Goal: Task Accomplishment & Management: Complete application form

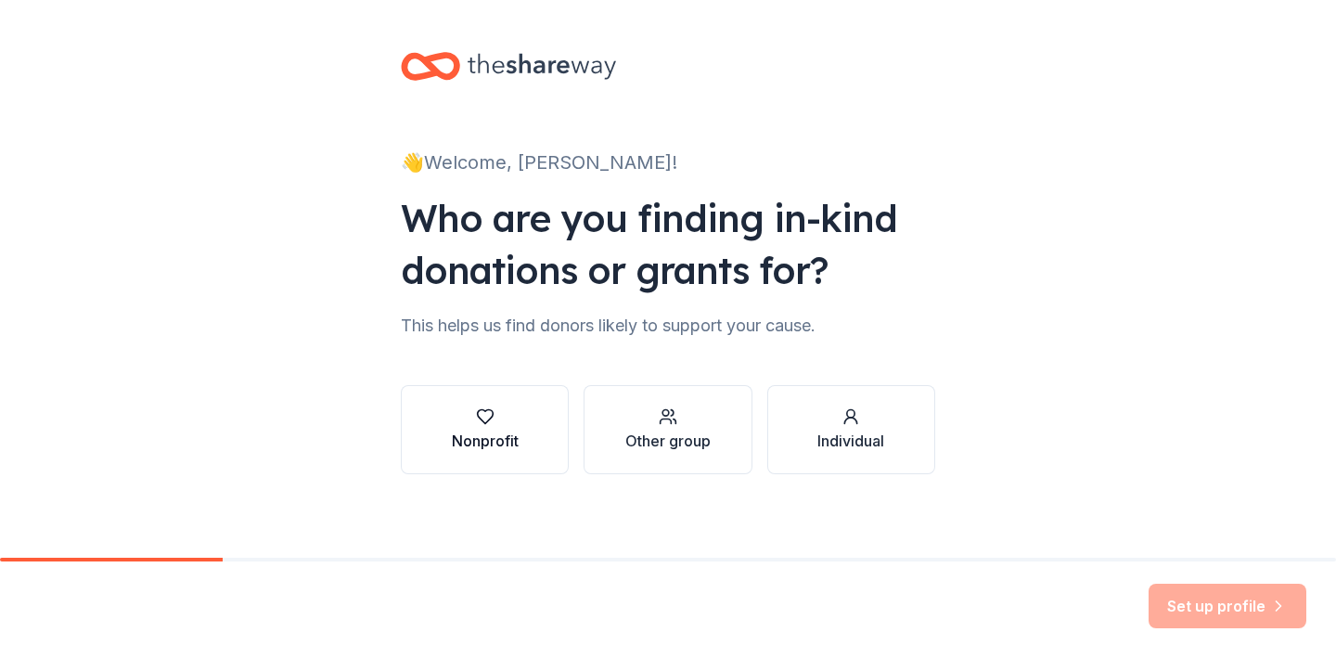
click at [466, 419] on div "button" at bounding box center [485, 416] width 67 height 19
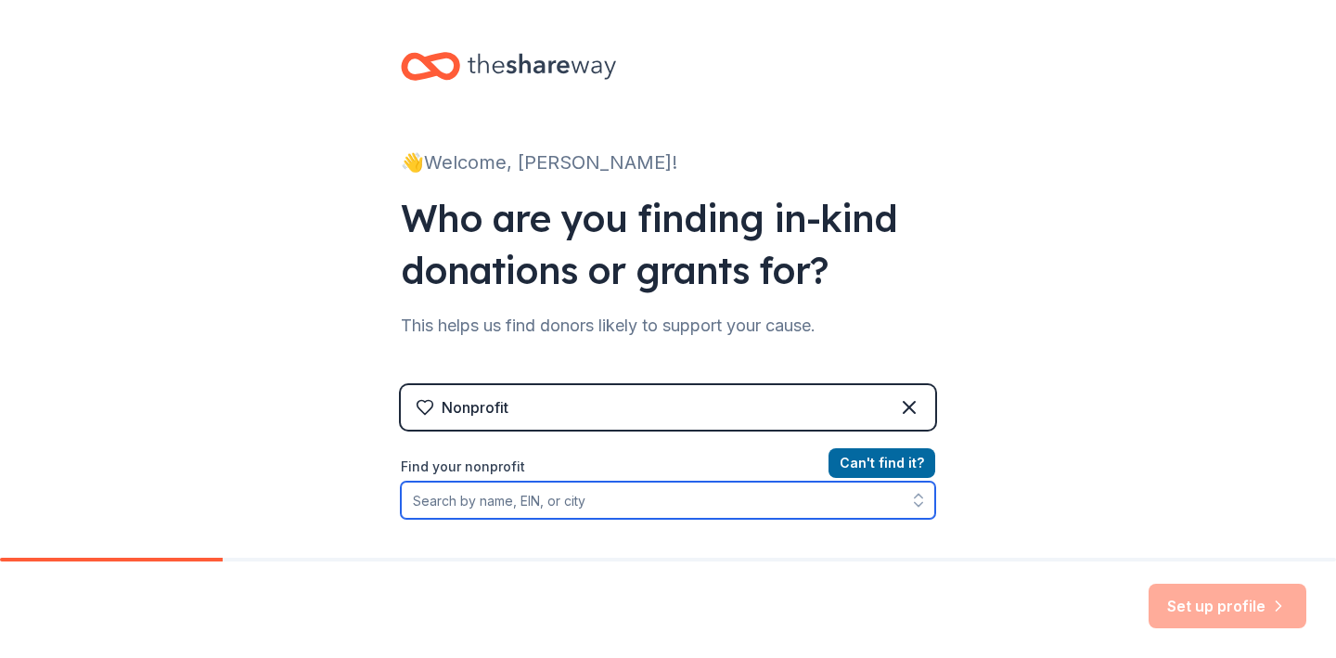
click at [499, 497] on input "Find your nonprofit" at bounding box center [668, 500] width 535 height 37
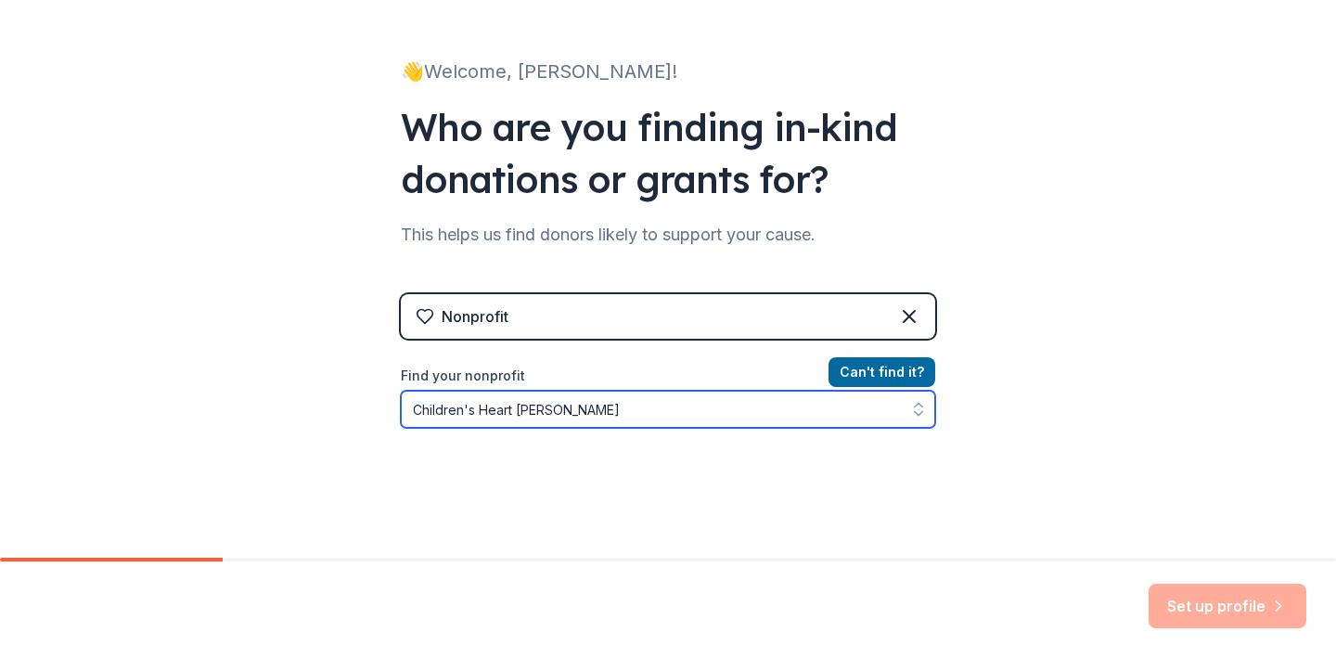
type input "Children's Heart Link"
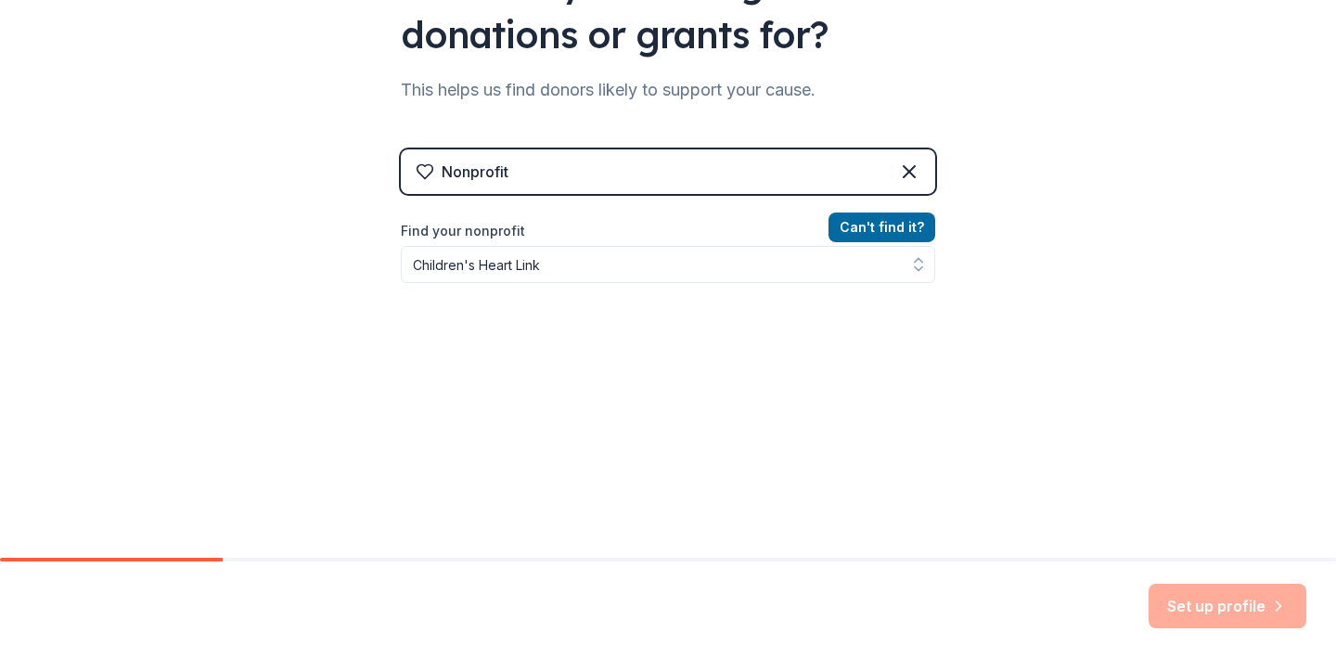
click at [898, 387] on div "Can ' t find it? Find your nonprofit Children's Heart Link" at bounding box center [668, 323] width 535 height 215
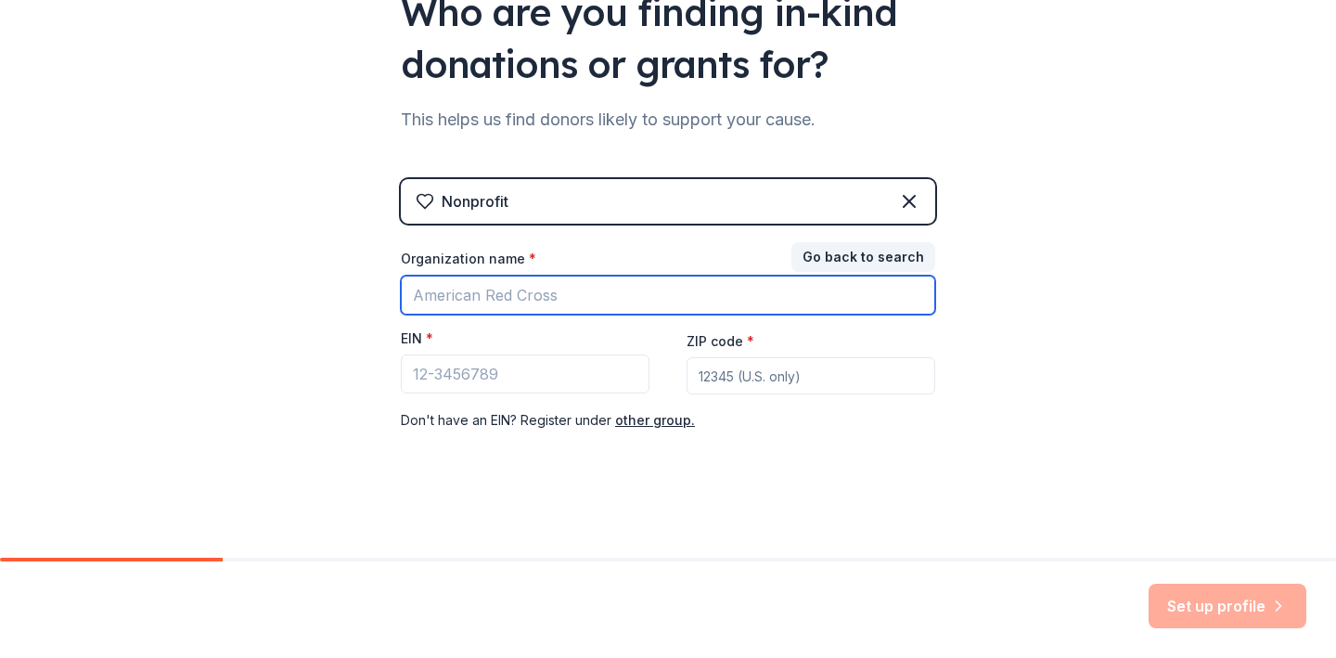
click at [538, 298] on input "Organization name *" at bounding box center [668, 295] width 535 height 39
type input "Children's Heart Link"
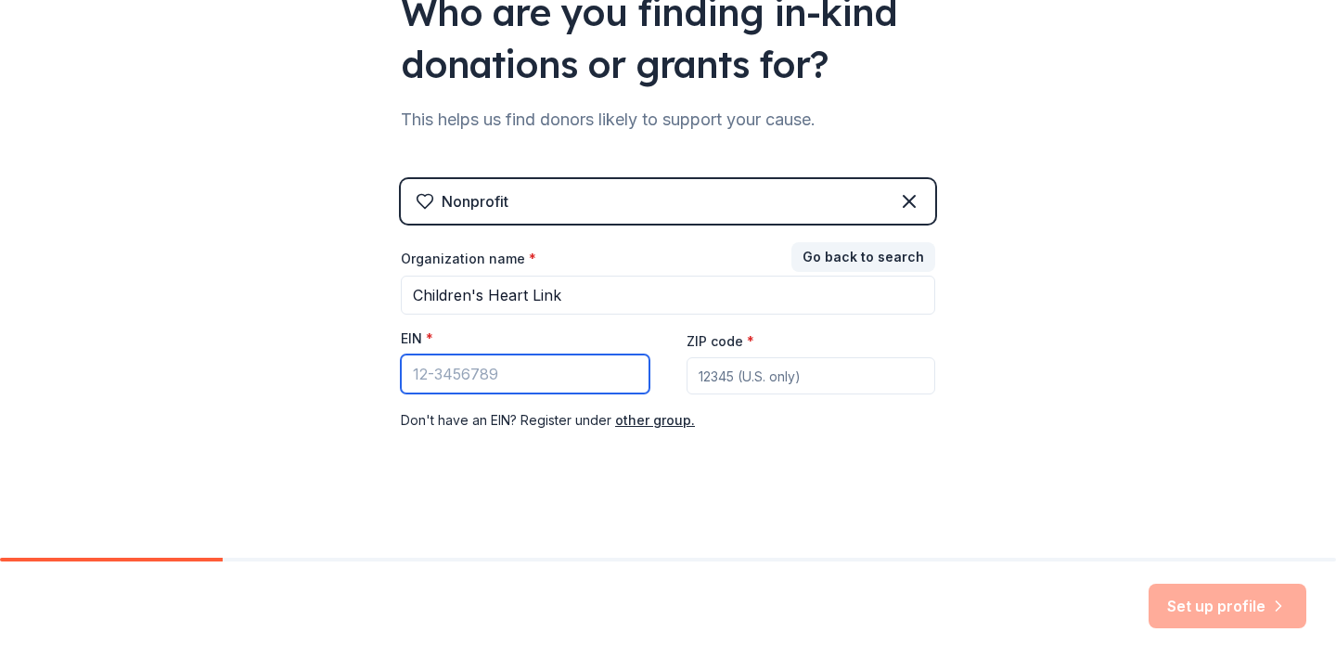
click at [450, 379] on input "EIN *" at bounding box center [525, 374] width 249 height 39
paste input "[US_EMPLOYER_IDENTIFICATION_NUMBER]"
type input "[US_EMPLOYER_IDENTIFICATION_NUMBER]"
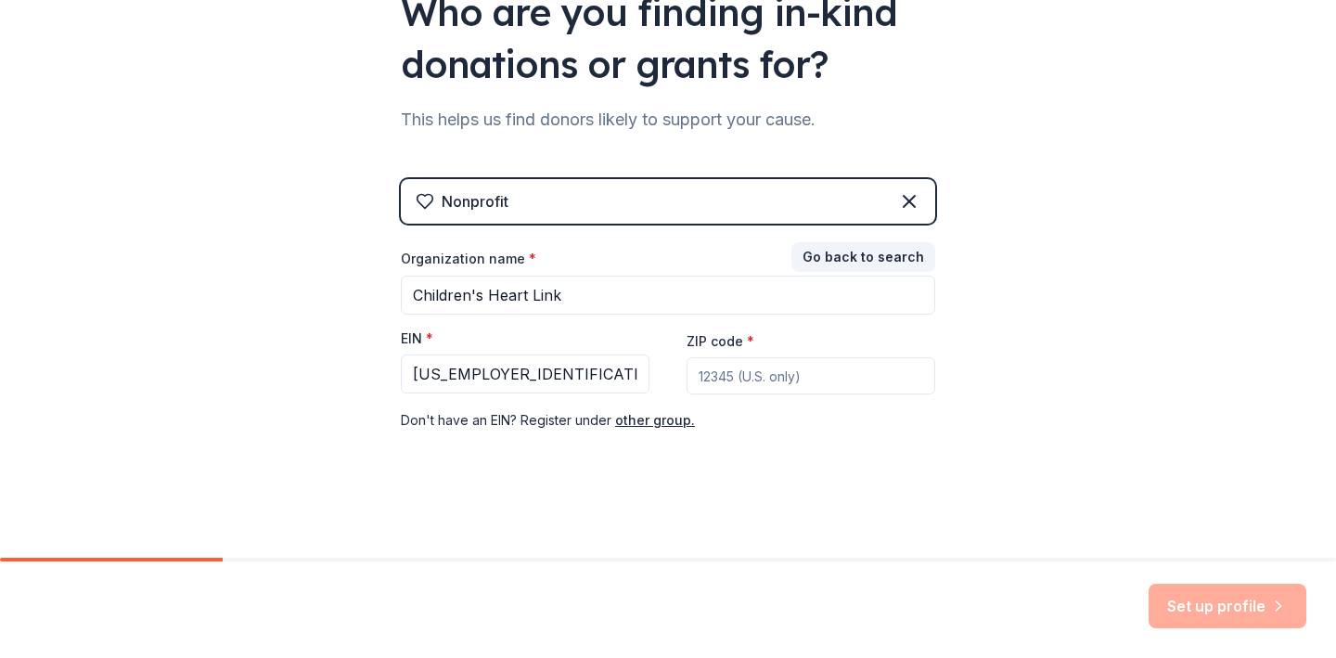
click at [709, 359] on input "ZIP code *" at bounding box center [811, 375] width 249 height 37
type input "55435"
click at [1200, 597] on button "Set up profile" at bounding box center [1228, 606] width 158 height 45
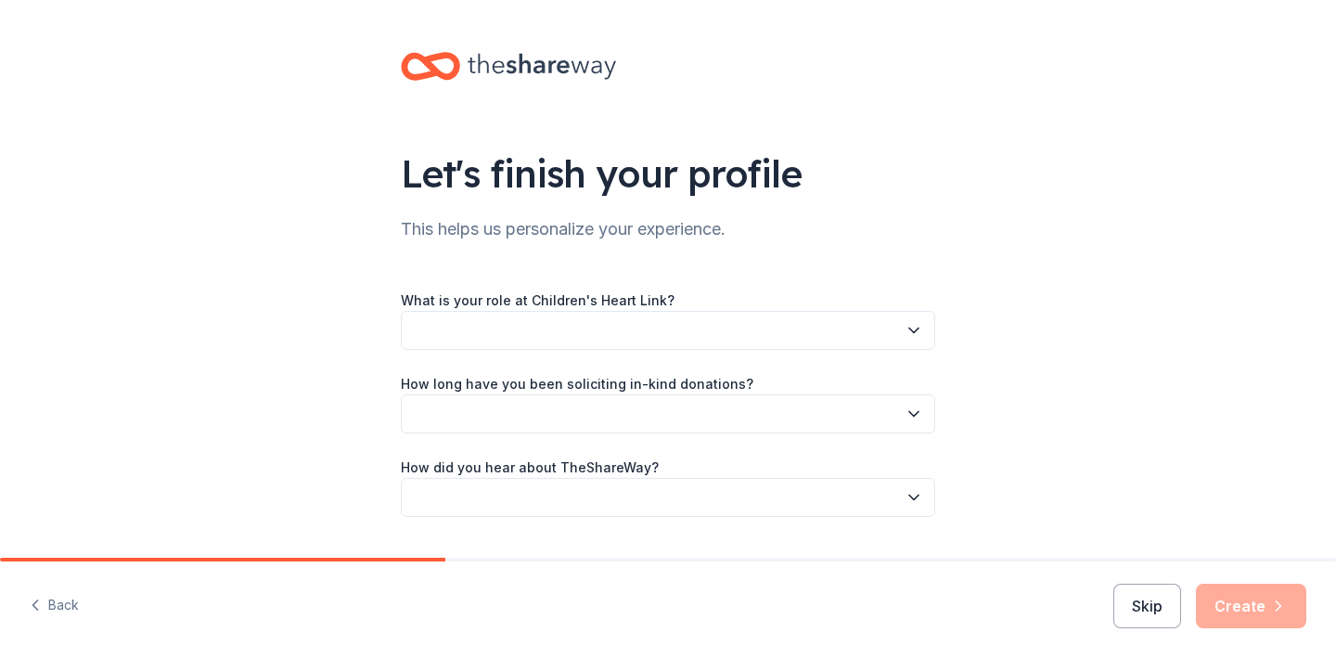
click at [562, 323] on button "button" at bounding box center [668, 330] width 535 height 39
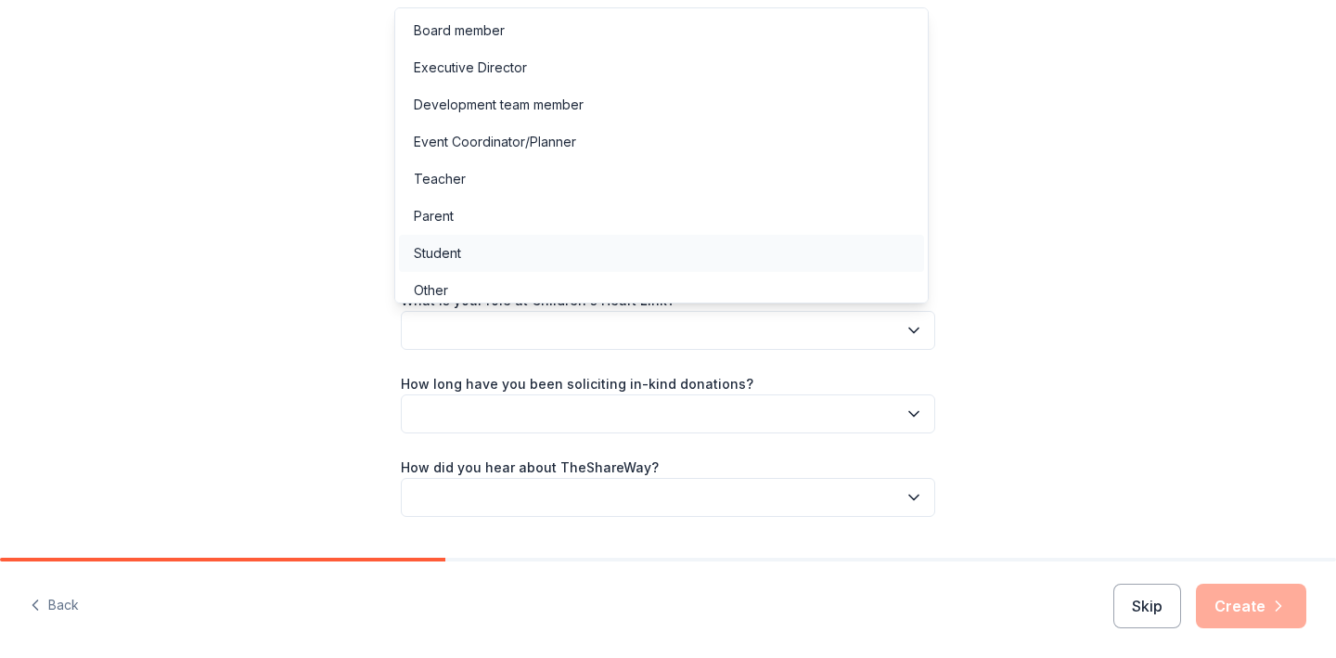
click at [555, 250] on div "Student" at bounding box center [661, 253] width 525 height 37
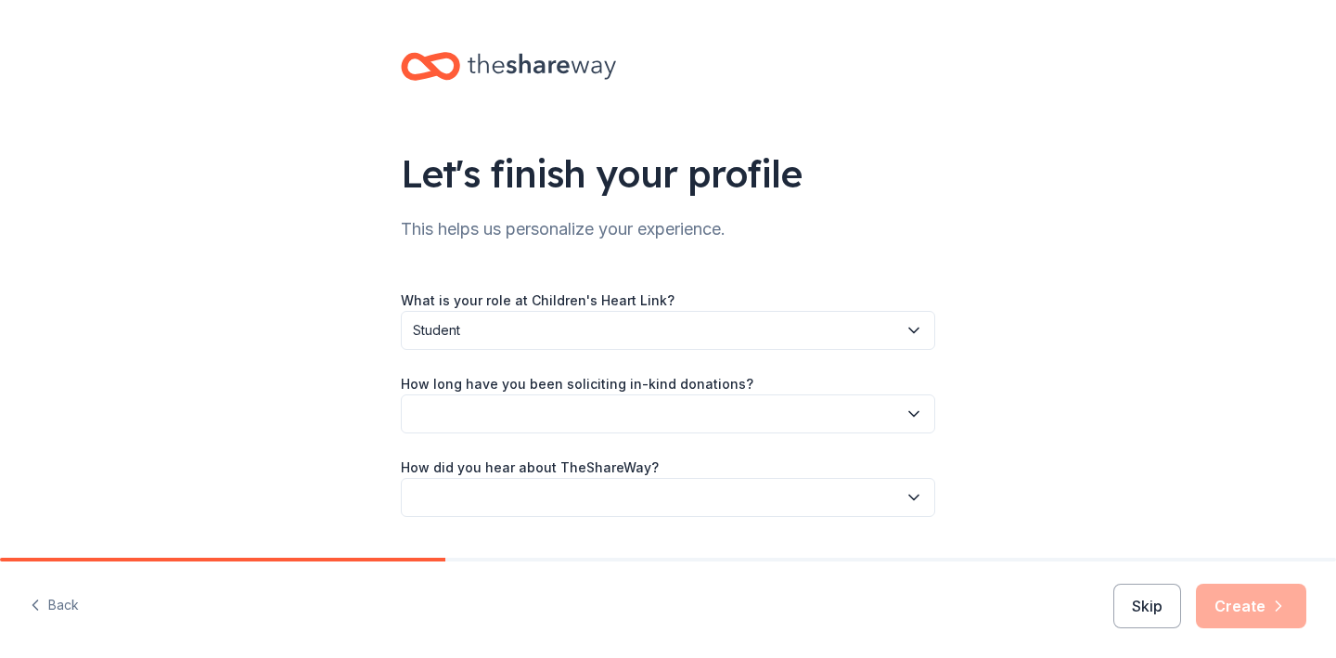
click at [556, 396] on button "button" at bounding box center [668, 413] width 535 height 39
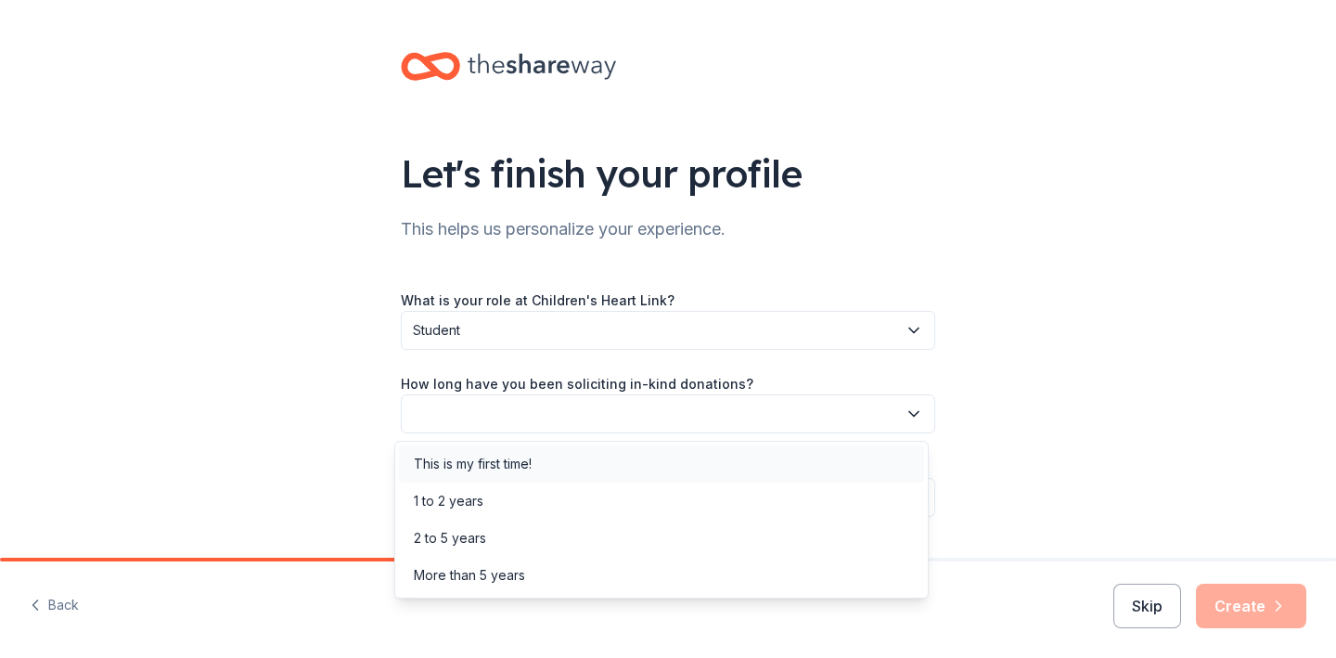
click at [530, 472] on div "This is my first time!" at bounding box center [473, 464] width 118 height 22
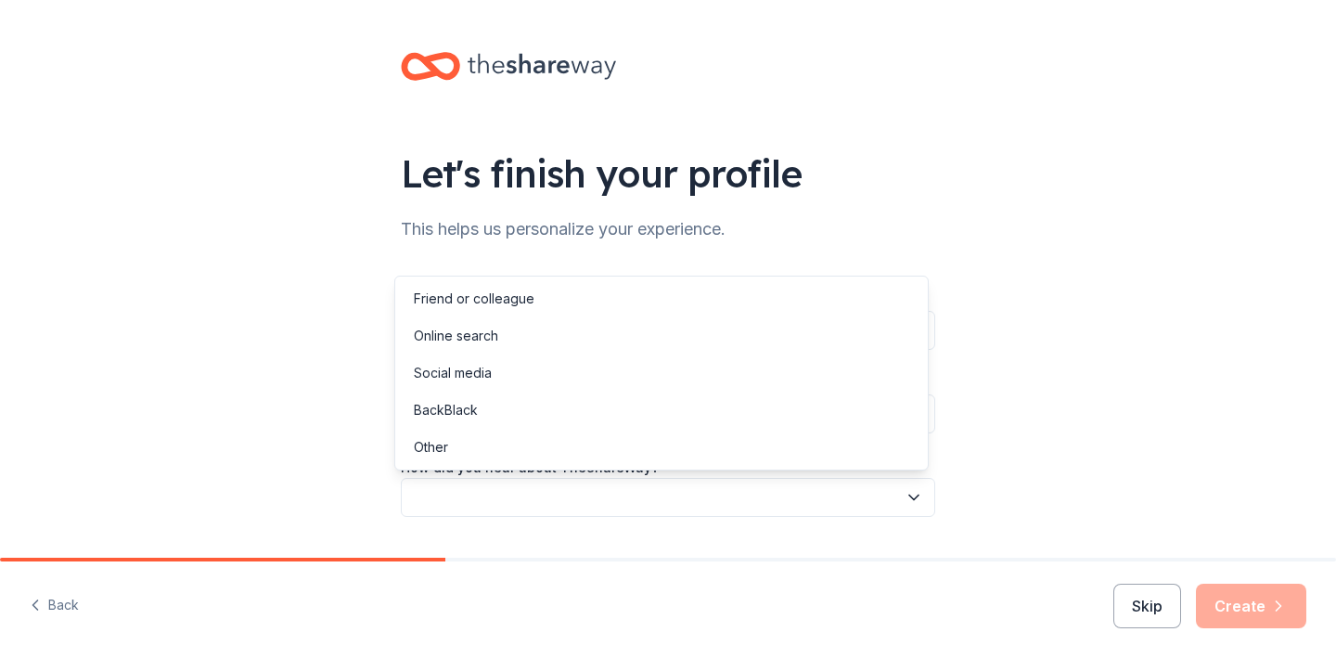
click at [530, 497] on button "button" at bounding box center [668, 497] width 535 height 39
click at [521, 342] on div "Online search" at bounding box center [661, 335] width 525 height 37
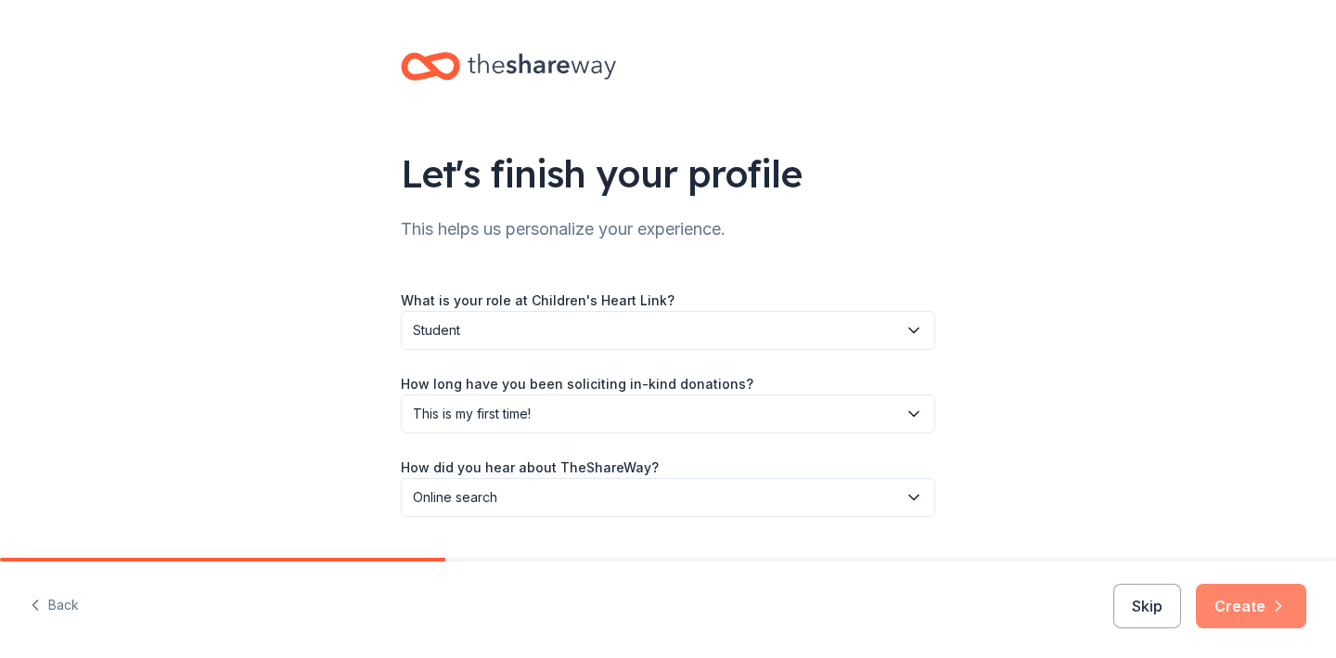
click at [1234, 595] on button "Create" at bounding box center [1251, 606] width 110 height 45
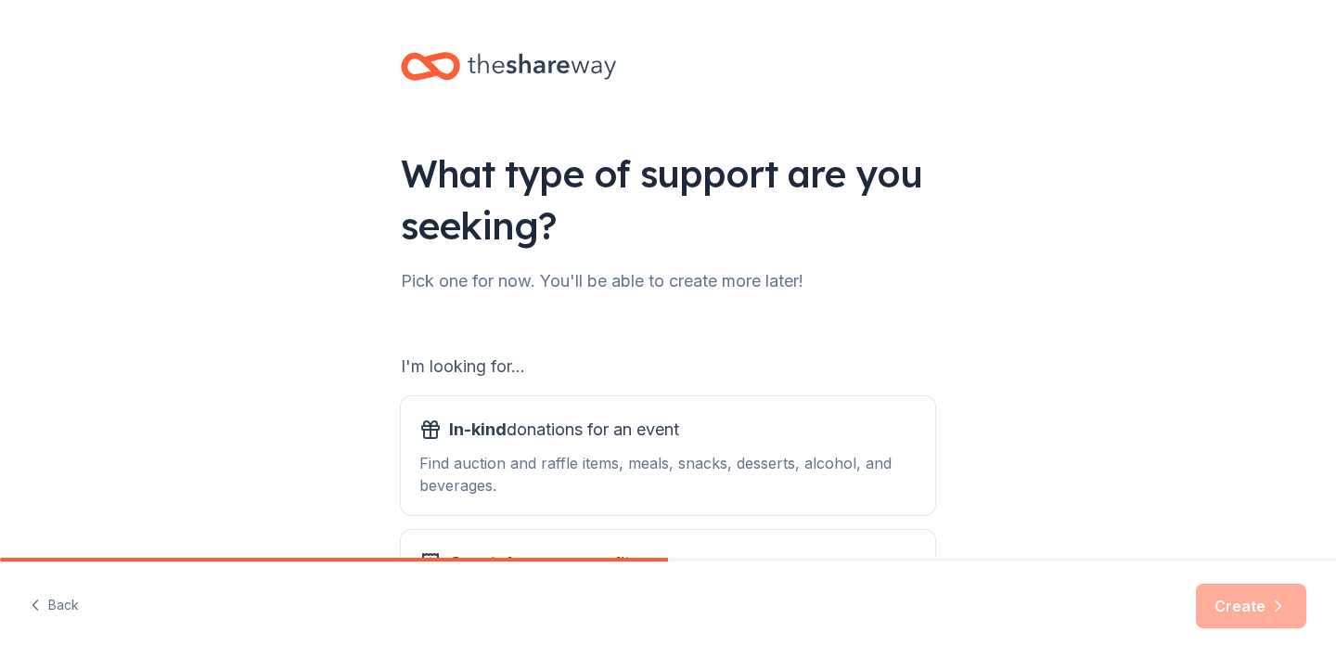
scroll to position [191, 0]
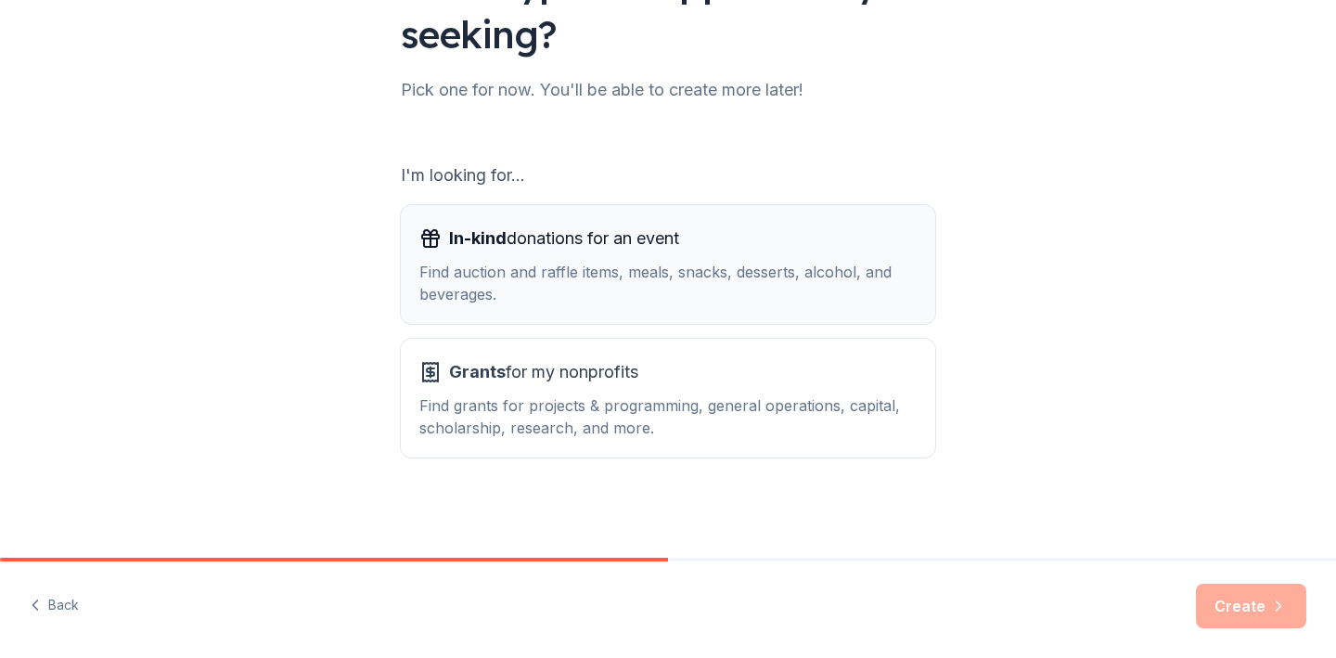
click at [648, 208] on button "In-kind donations for an event Find auction and raffle items, meals, snacks, de…" at bounding box center [668, 264] width 535 height 119
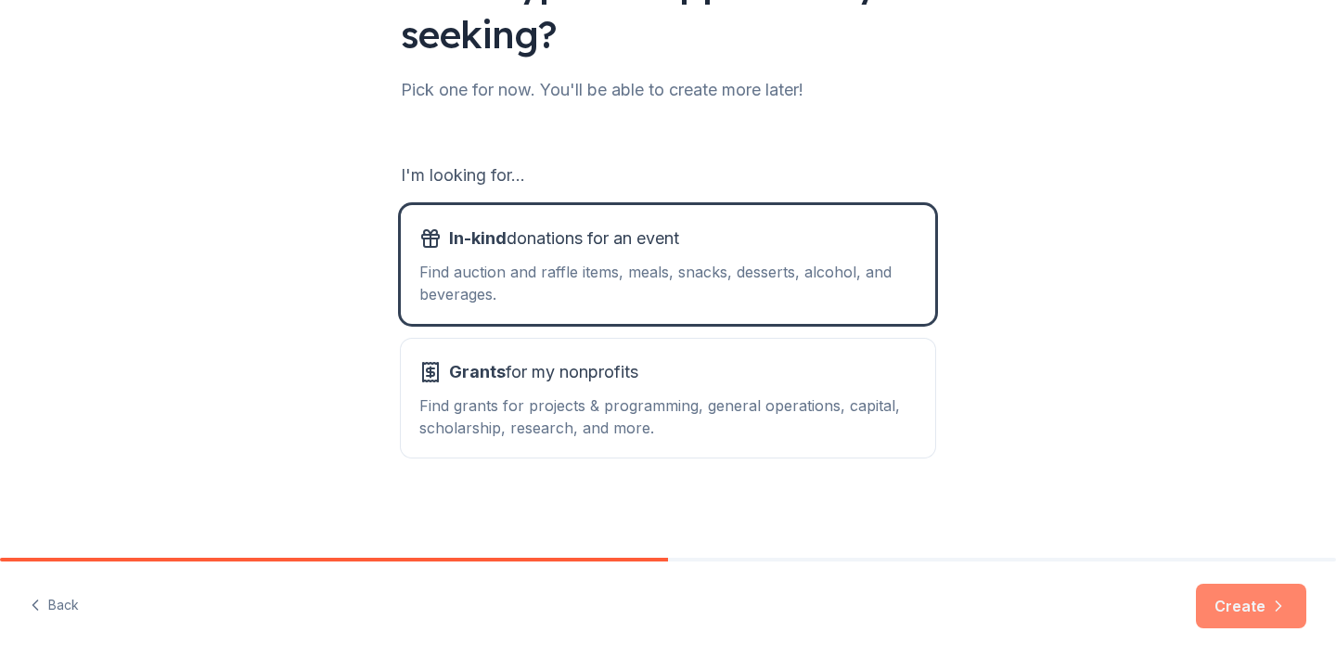
click at [1247, 600] on button "Create" at bounding box center [1251, 606] width 110 height 45
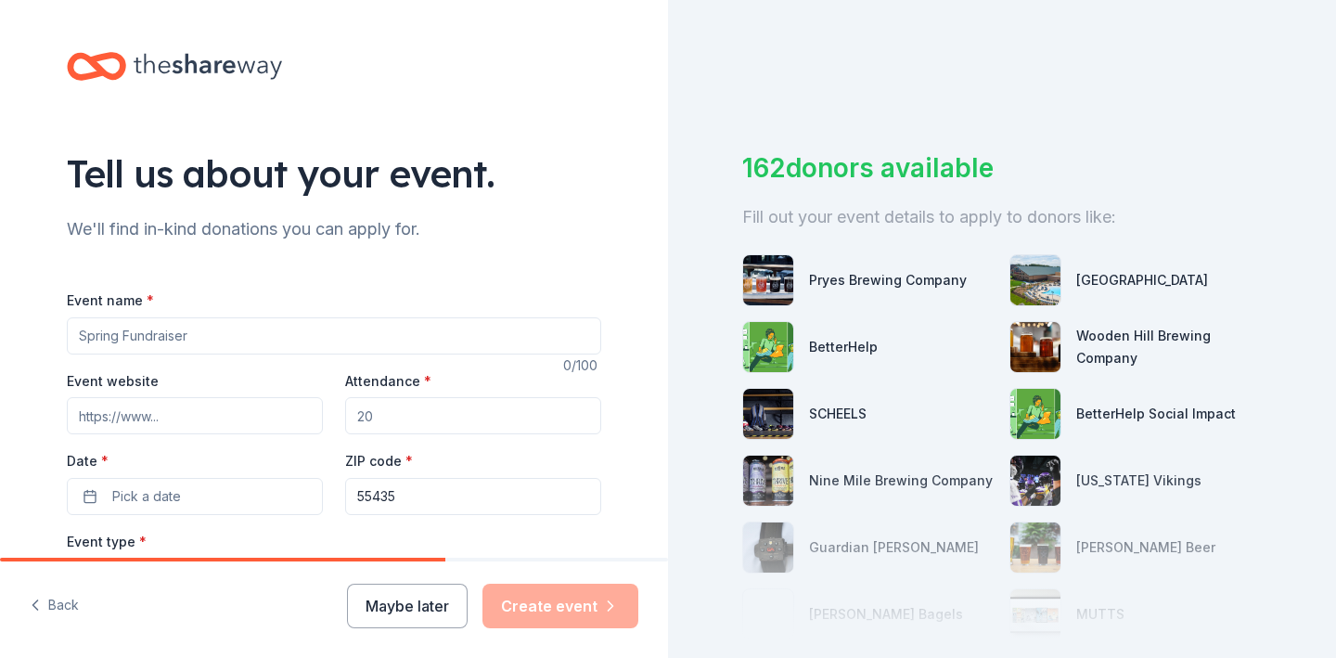
click at [463, 330] on input "Event name *" at bounding box center [334, 335] width 535 height 37
type input "Global Gathering"
click at [135, 416] on input "Event website" at bounding box center [195, 415] width 256 height 37
paste input "https://childrensheartlink.org/news-and-events/global-gathering/"
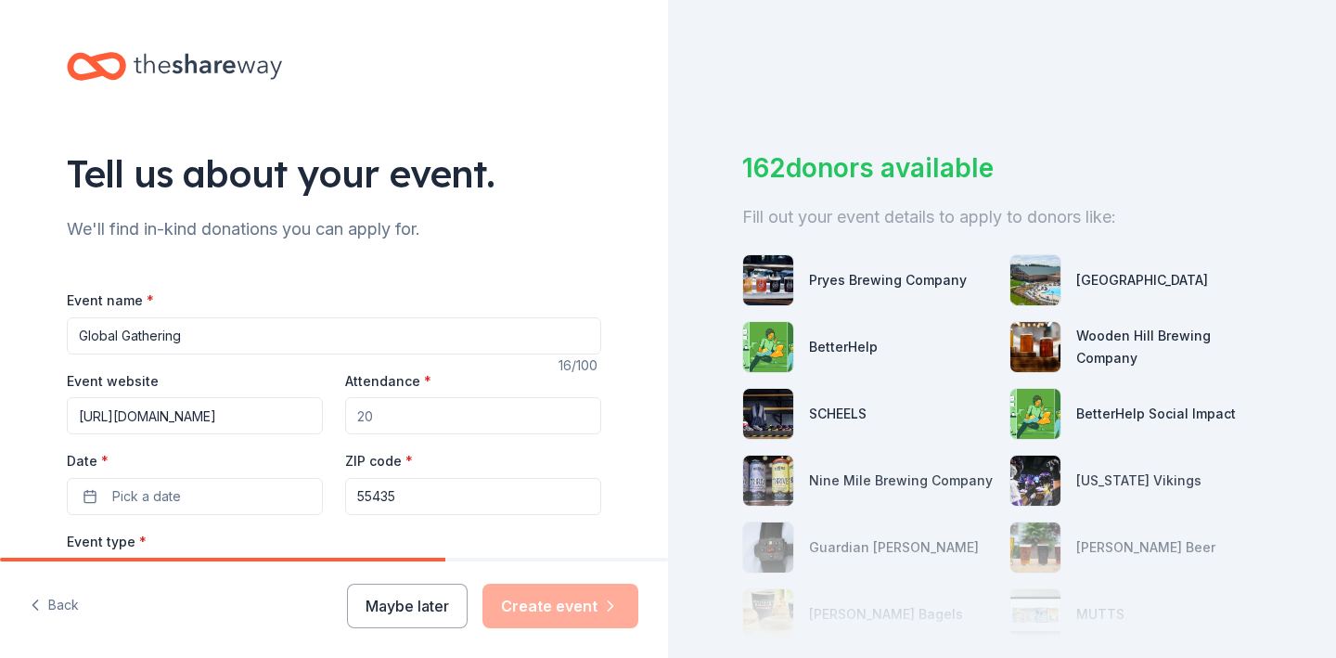
type input "https://childrensheartlink.org/news-and-events/global-gathering/"
click at [432, 414] on input "Attendance *" at bounding box center [473, 415] width 256 height 37
click at [187, 488] on button "Pick a date" at bounding box center [195, 496] width 256 height 37
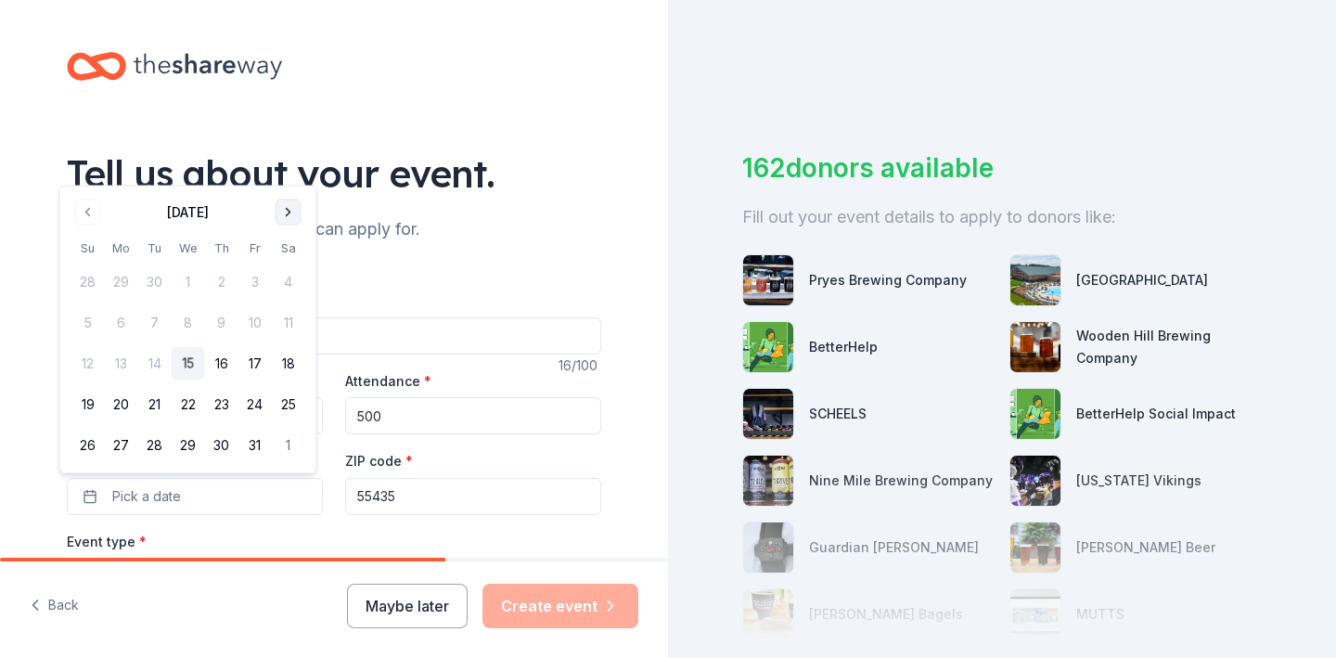
click at [279, 209] on button "Go to next month" at bounding box center [289, 213] width 26 height 26
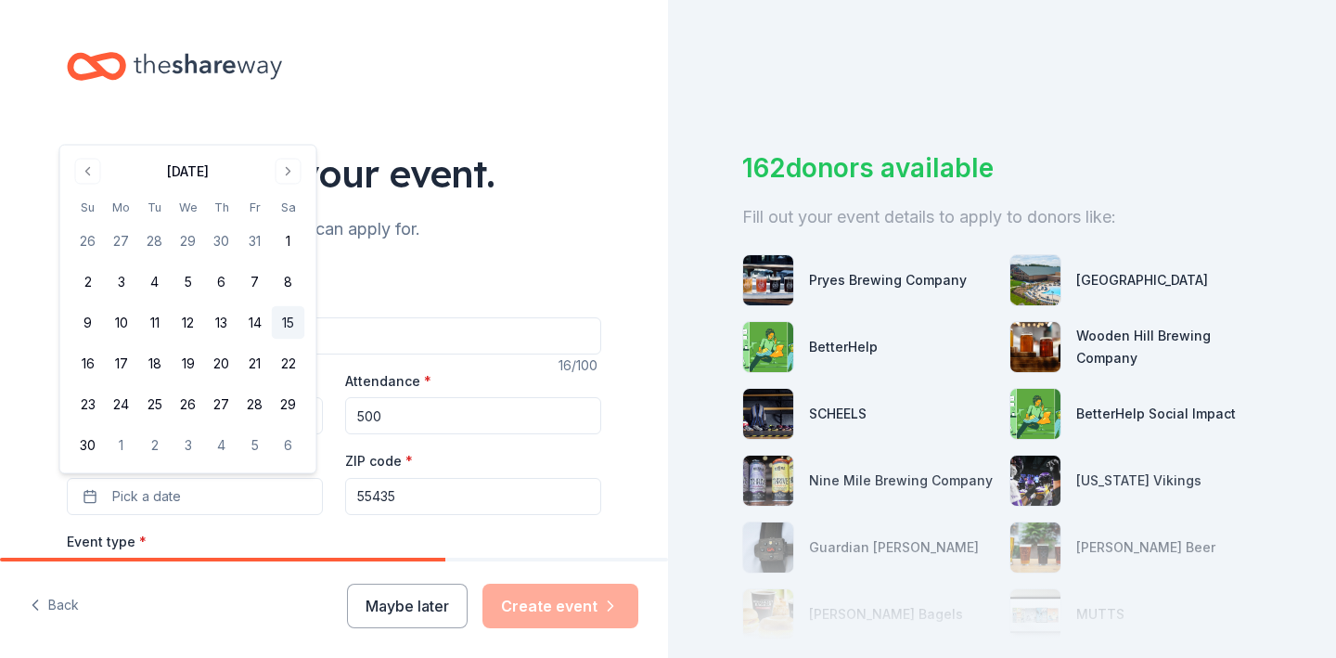
click at [291, 317] on button "15" at bounding box center [288, 322] width 33 height 33
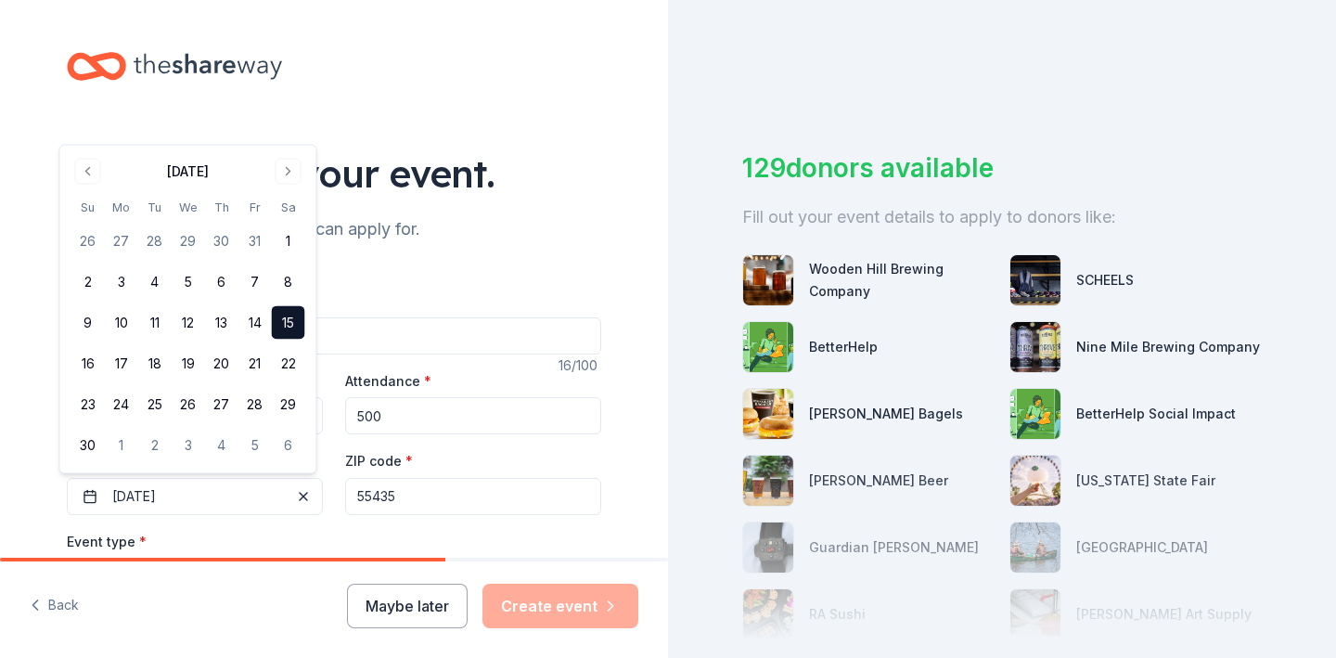
click at [439, 424] on input "500" at bounding box center [473, 415] width 256 height 37
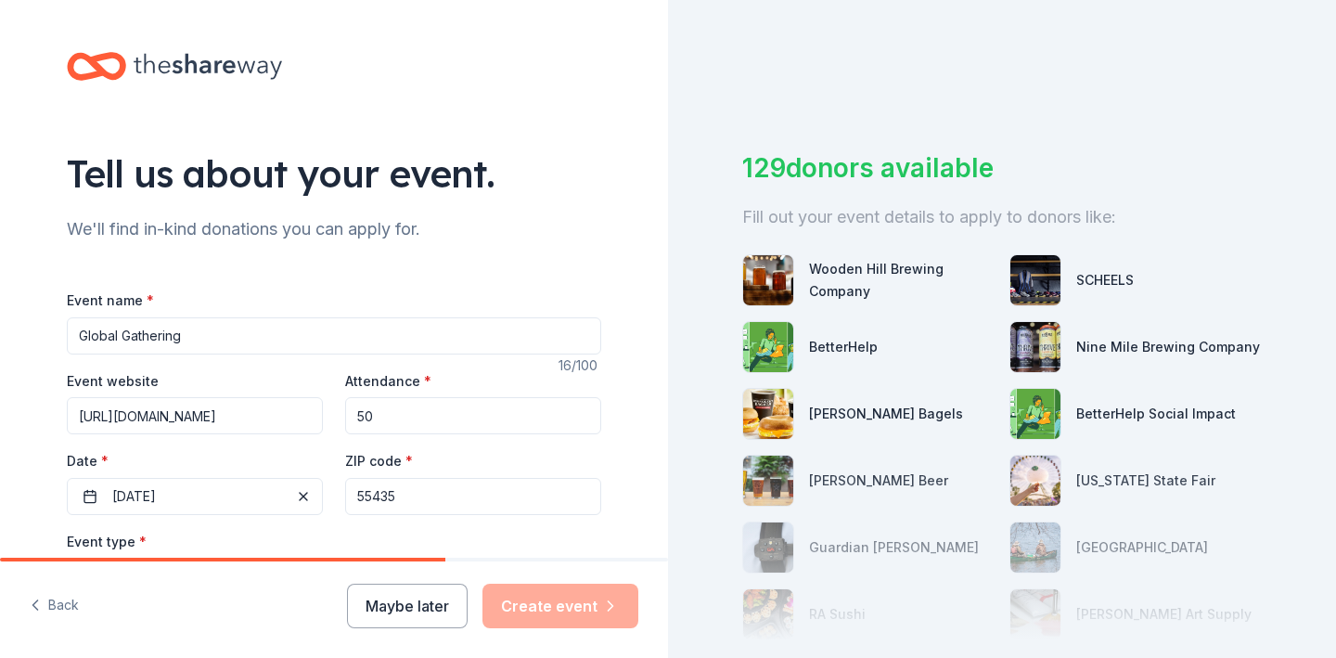
type input "5"
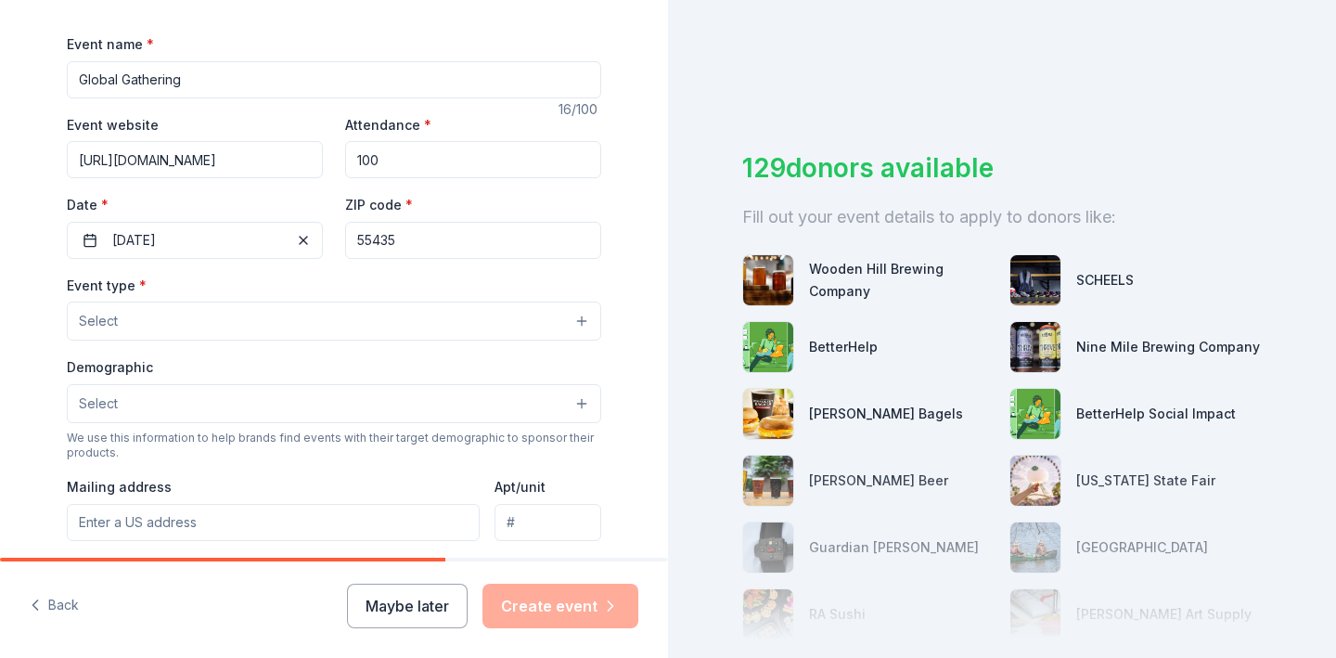
type input "100"
click at [220, 301] on div "Event type * Select" at bounding box center [334, 308] width 535 height 68
click at [226, 316] on button "Select" at bounding box center [334, 321] width 535 height 39
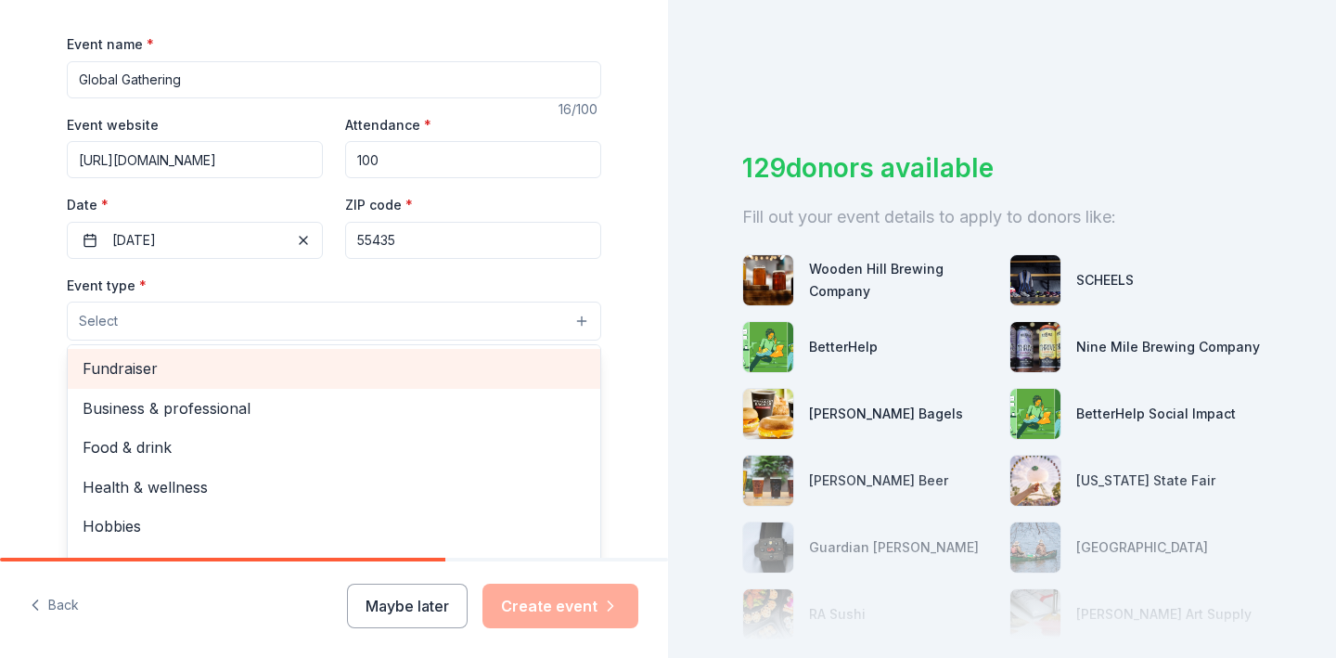
click at [225, 371] on span "Fundraiser" at bounding box center [334, 368] width 503 height 24
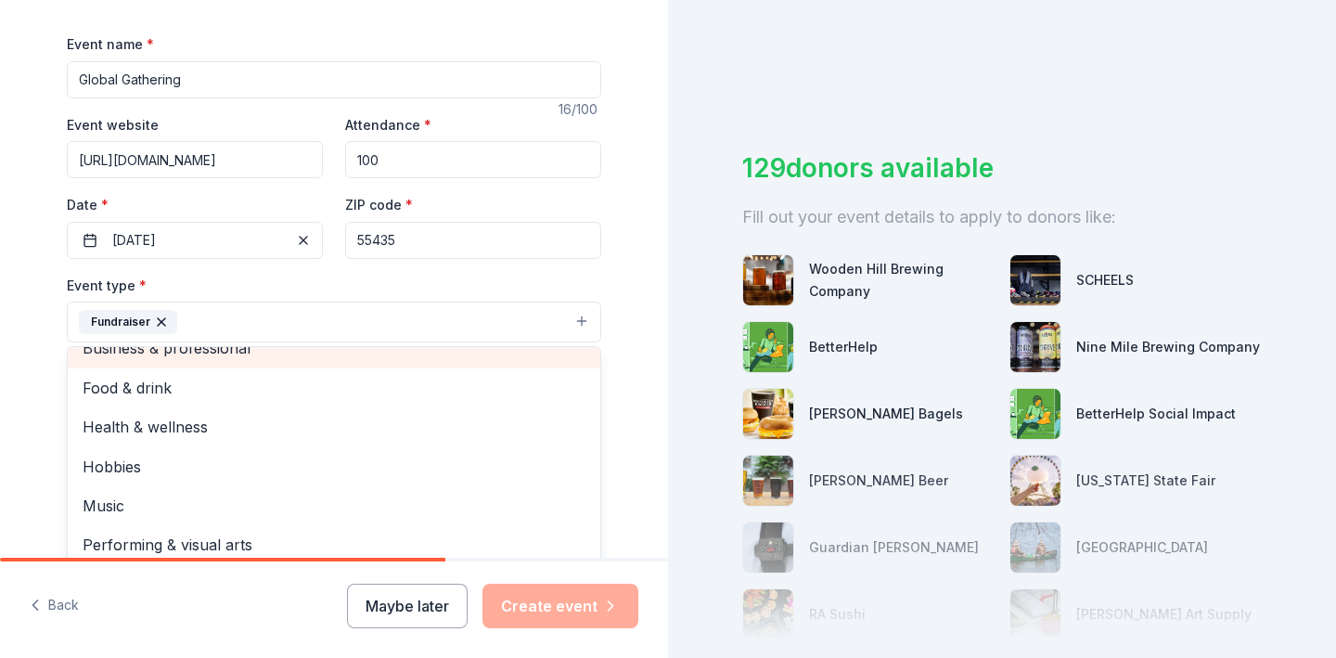
click at [235, 356] on span "Business & professional" at bounding box center [334, 348] width 503 height 24
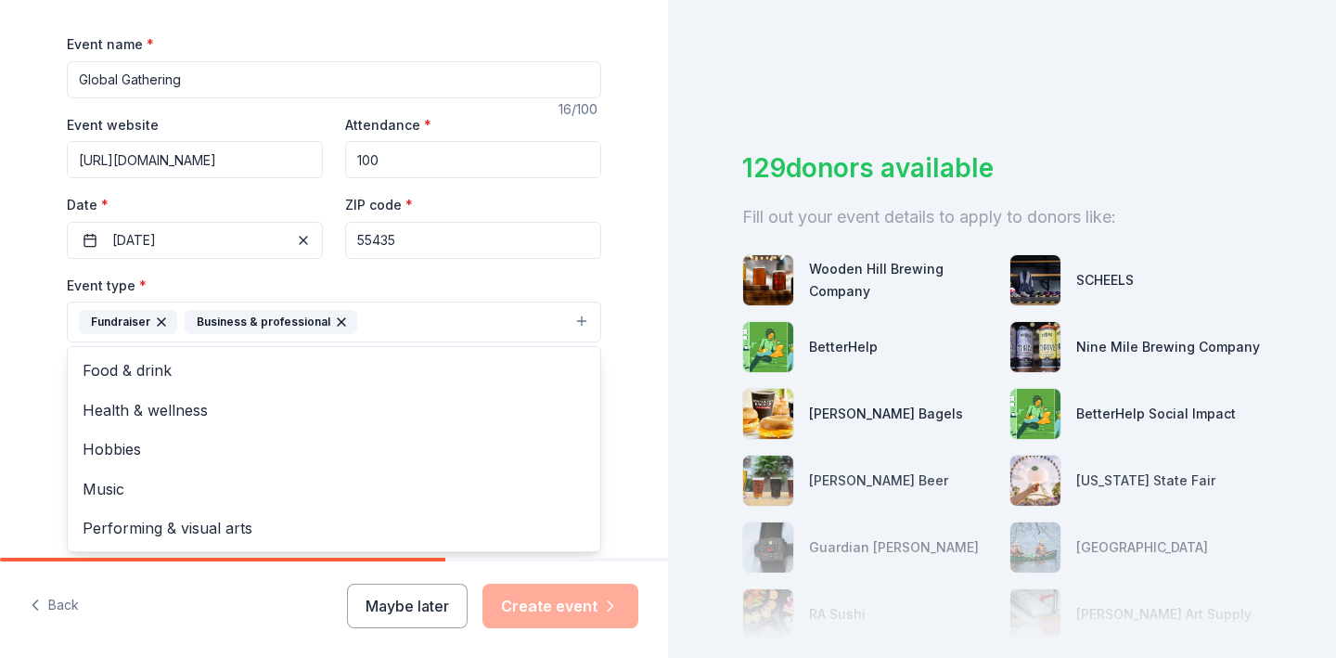
click at [430, 301] on div "Event type * Fundraiser Business & professional Food & drink Health & wellness …" at bounding box center [334, 309] width 535 height 70
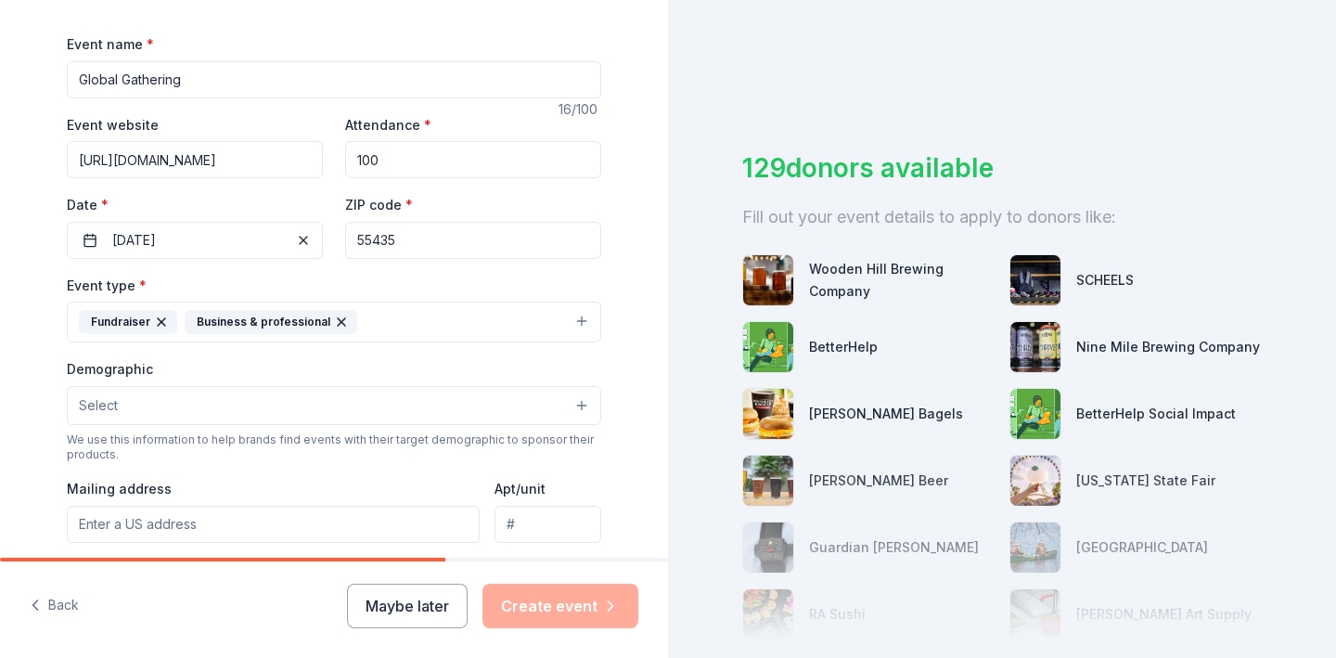
click at [328, 416] on button "Select" at bounding box center [334, 405] width 535 height 39
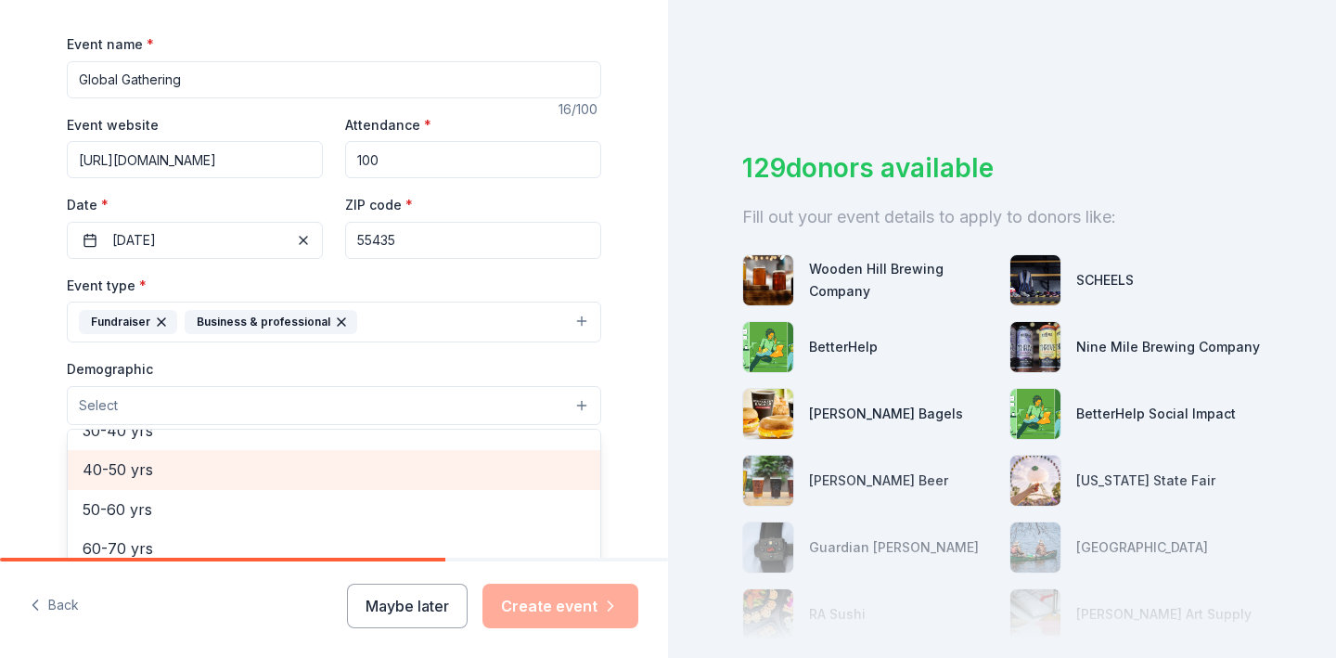
click at [272, 473] on span "40-50 yrs" at bounding box center [334, 470] width 503 height 24
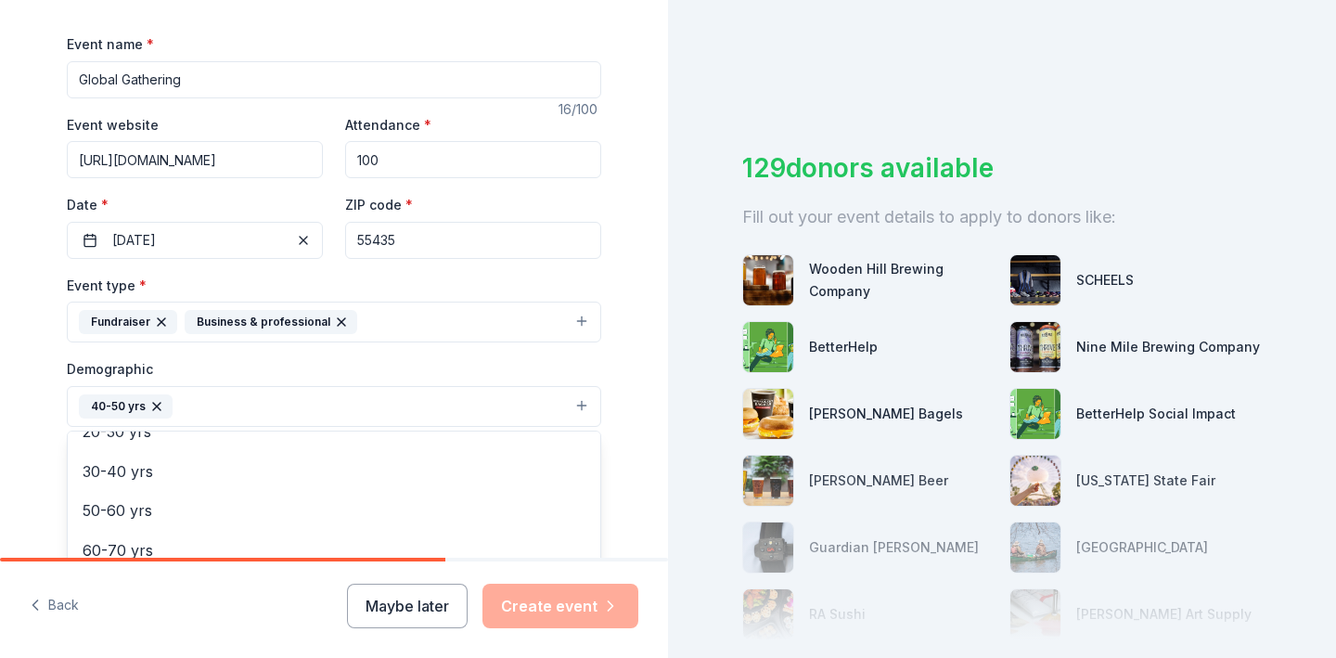
click at [617, 381] on div "Tell us about your event. We'll find in-kind donations you can apply for. Event…" at bounding box center [334, 363] width 594 height 1239
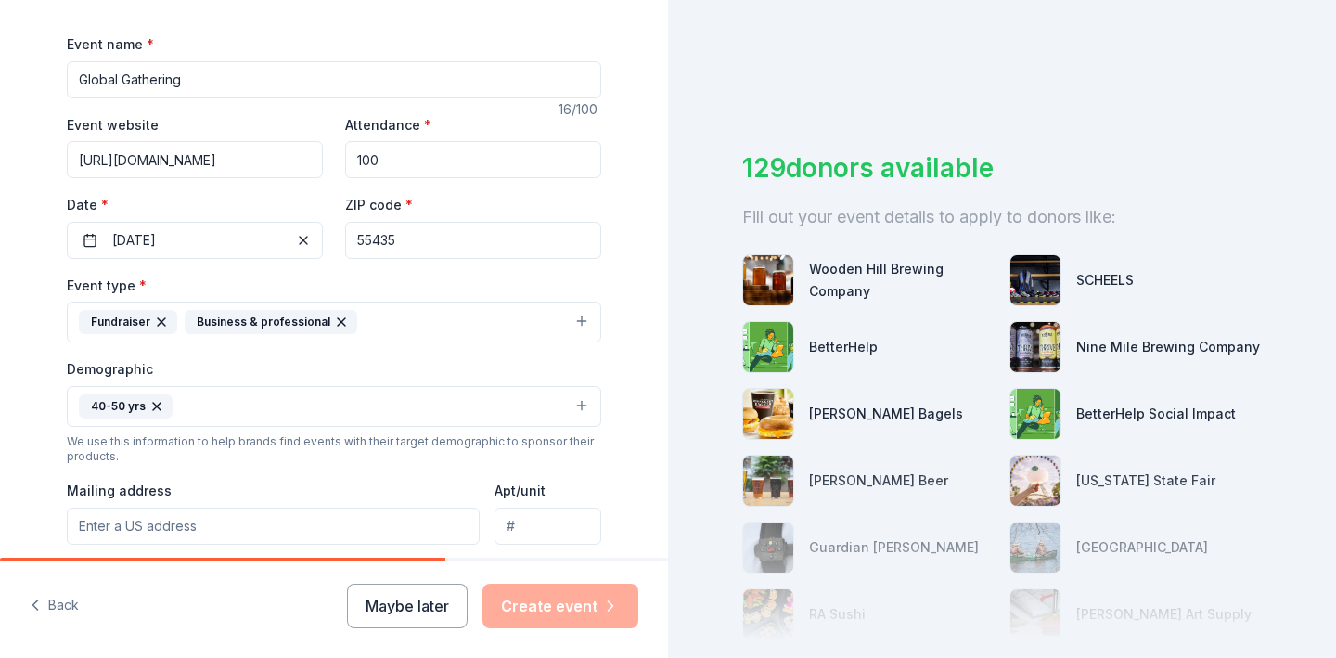
click at [484, 397] on button "40-50 yrs" at bounding box center [334, 406] width 535 height 41
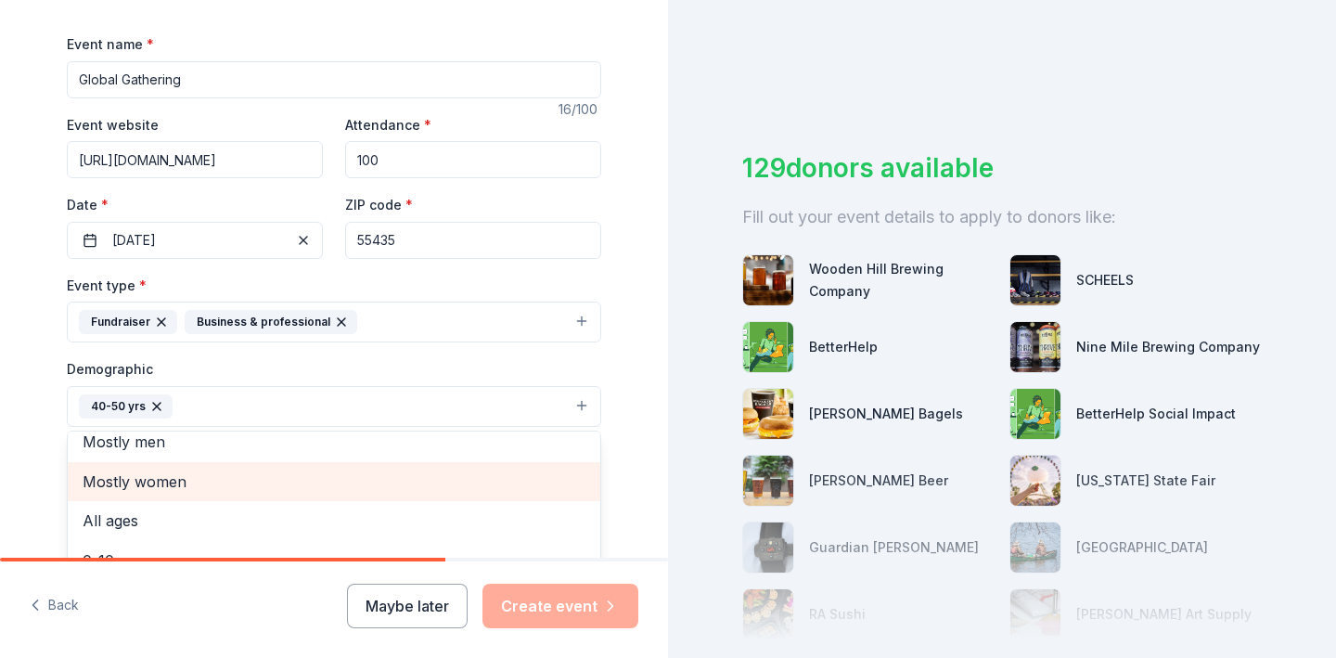
scroll to position [0, 0]
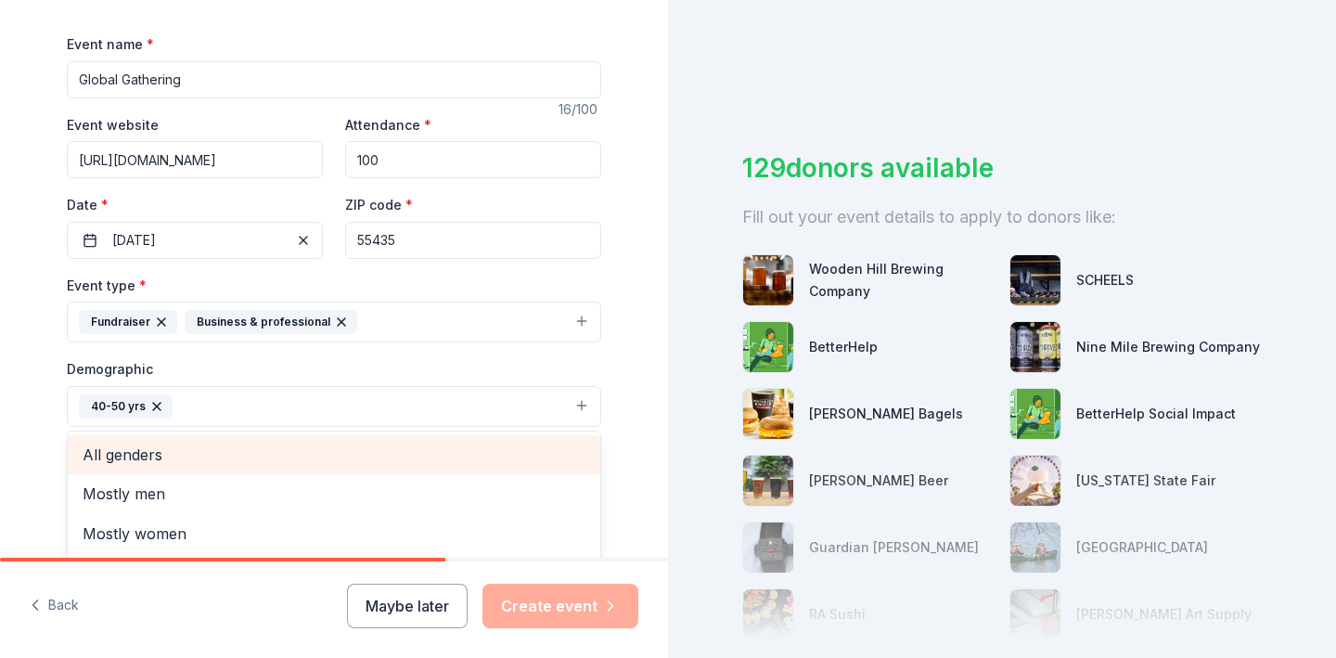
click at [303, 462] on span "All genders" at bounding box center [334, 455] width 503 height 24
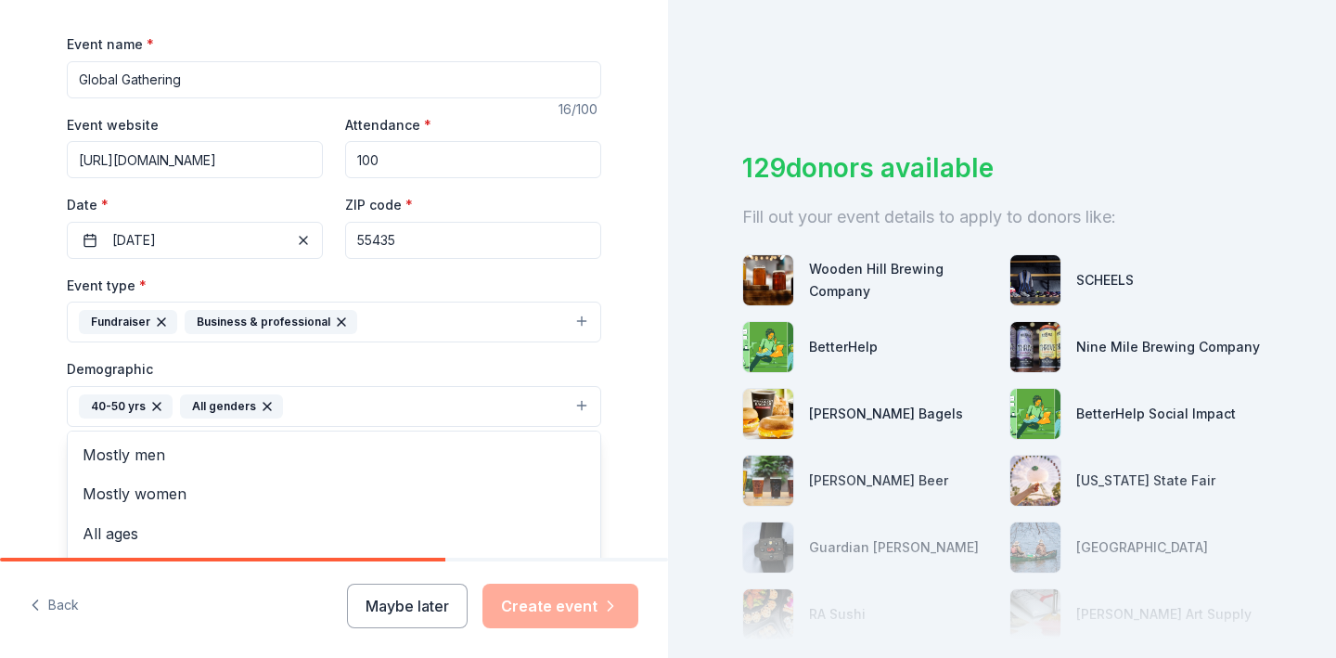
click at [609, 370] on div "Tell us about your event. We'll find in-kind donations you can apply for. Event…" at bounding box center [334, 363] width 594 height 1239
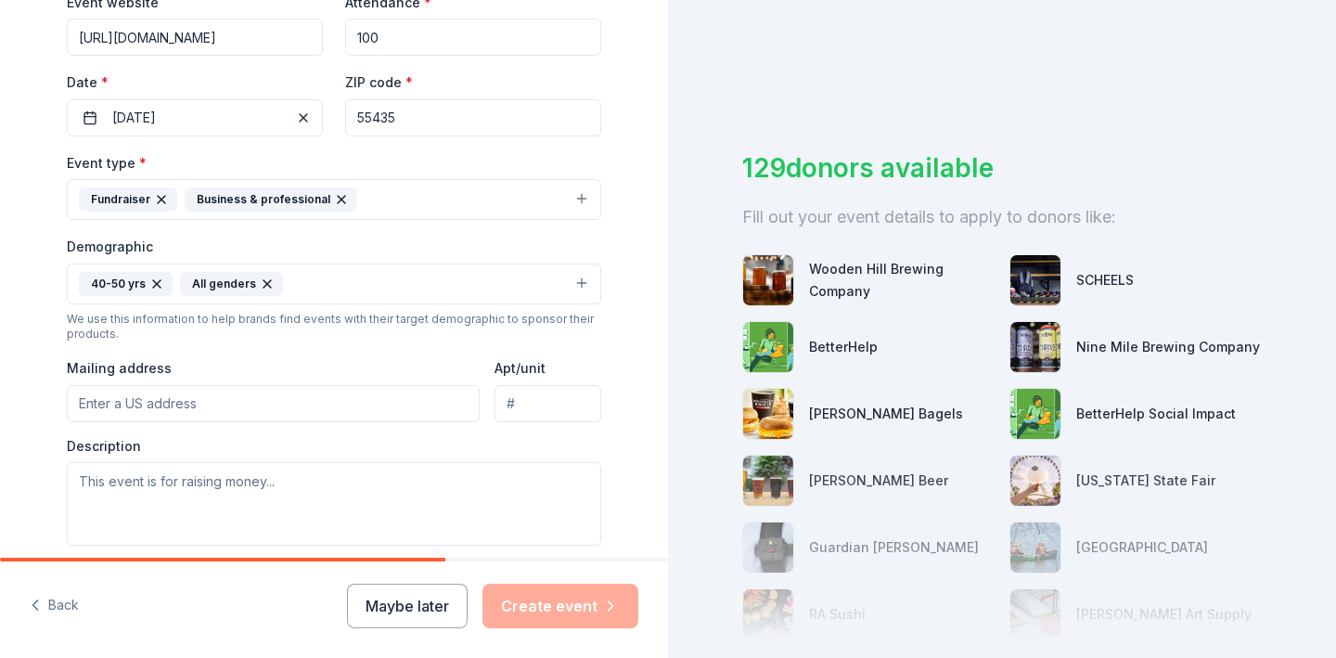
scroll to position [408, 0]
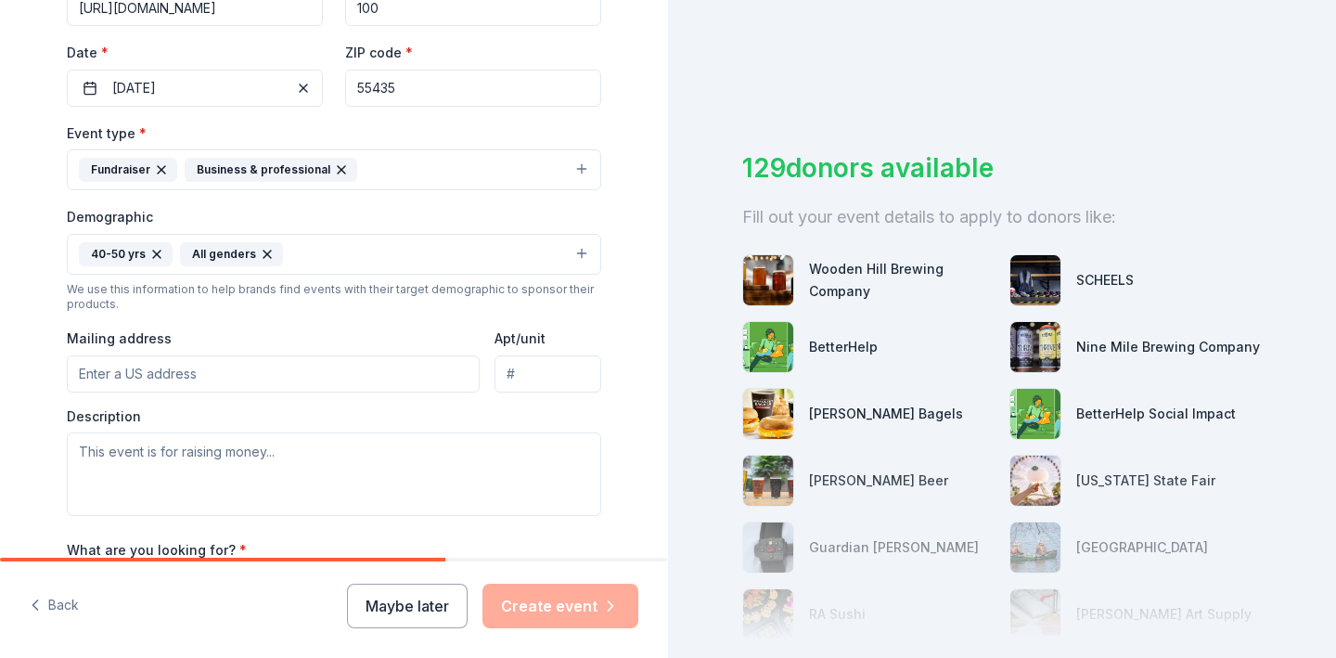
click at [220, 363] on input "Mailing address" at bounding box center [273, 373] width 413 height 37
paste input "6800 France Ave, Suite 440, Edina, MN 55435"
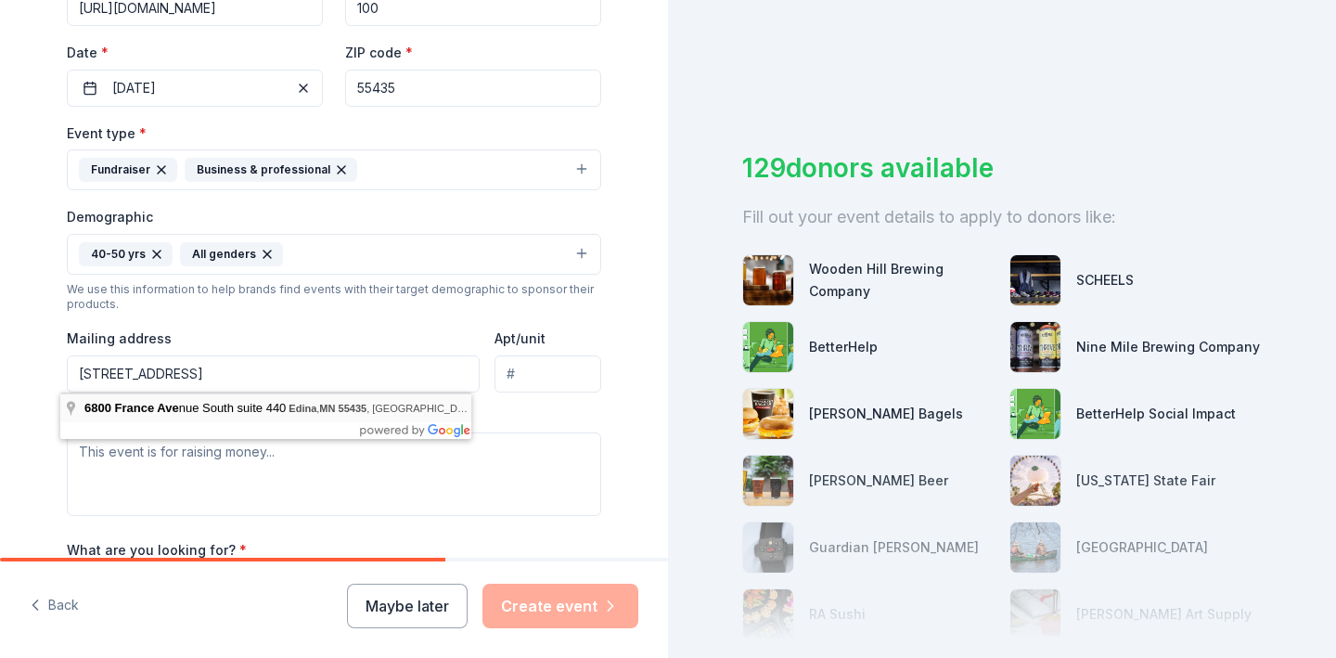
type input "6800 France Avenue South, Edina, MN, 55435"
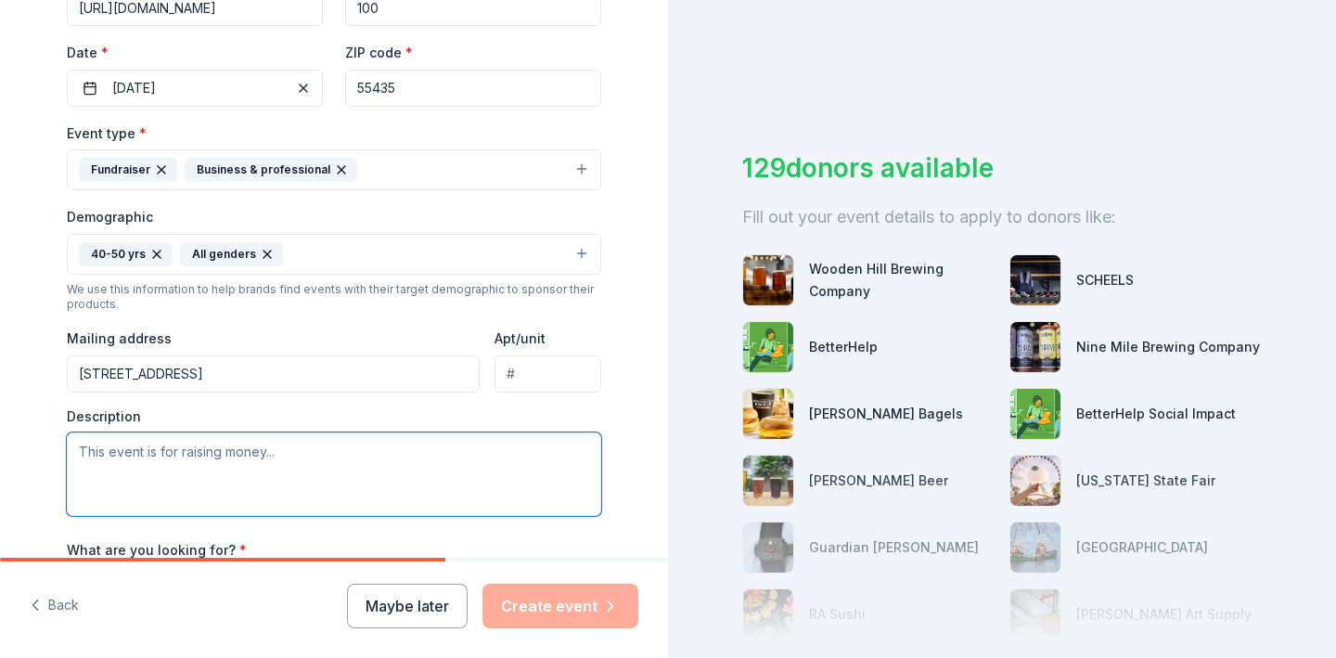
click at [321, 465] on textarea at bounding box center [334, 474] width 535 height 84
paste textarea "Contributions to Children's HeartLink's Global Gatheirng event help raise criti…"
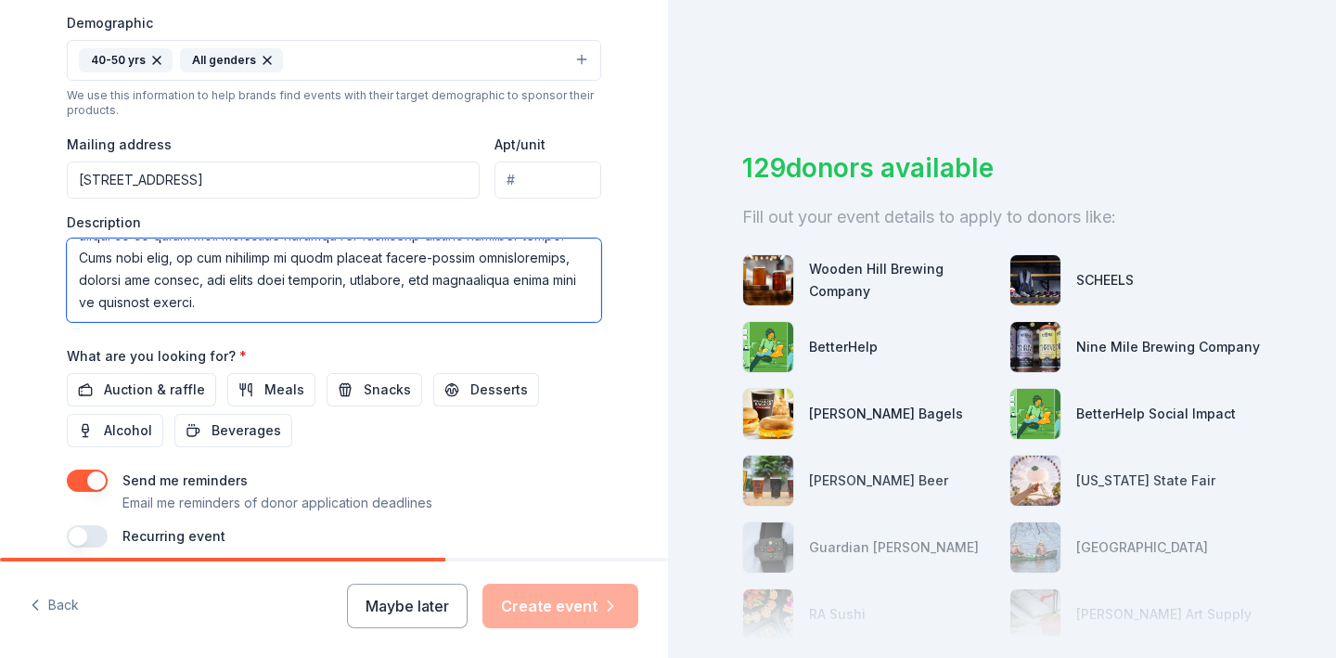
scroll to position [641, 0]
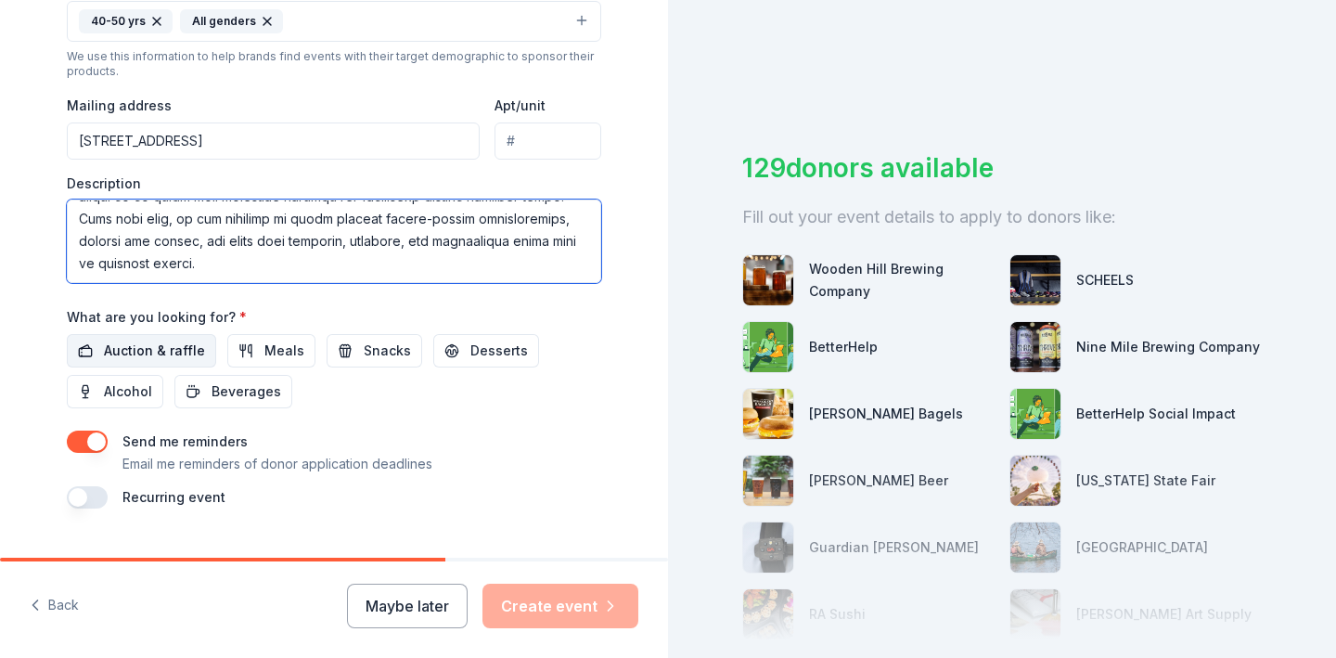
type textarea "Contributions to Children's HeartLink's Global Gatheirng event help raise criti…"
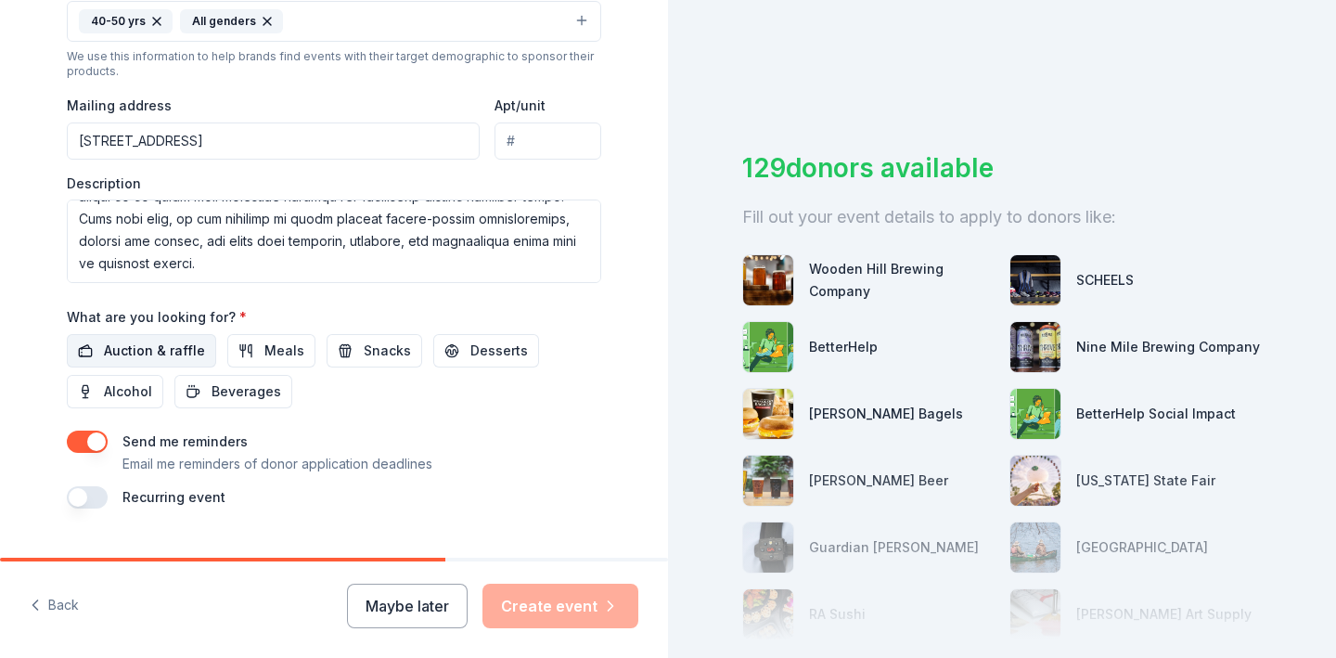
click at [151, 352] on span "Auction & raffle" at bounding box center [154, 351] width 101 height 22
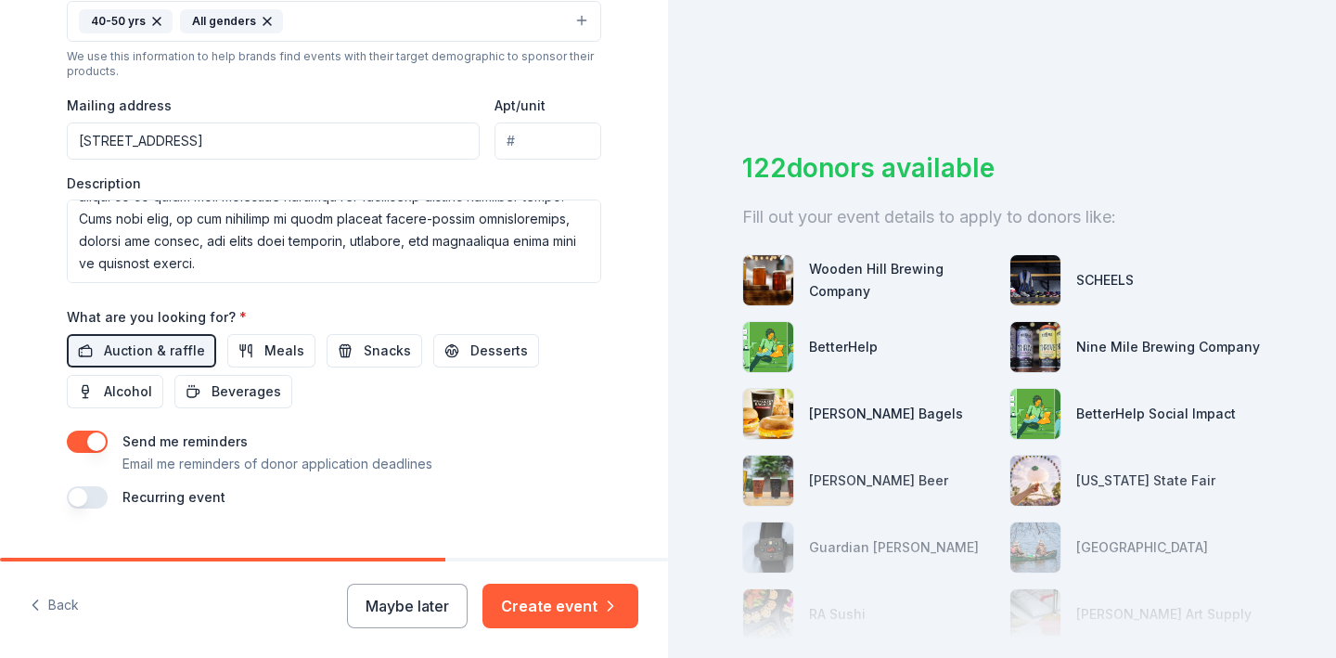
click at [91, 445] on button "button" at bounding box center [87, 442] width 41 height 22
click at [544, 610] on button "Create event" at bounding box center [561, 606] width 156 height 45
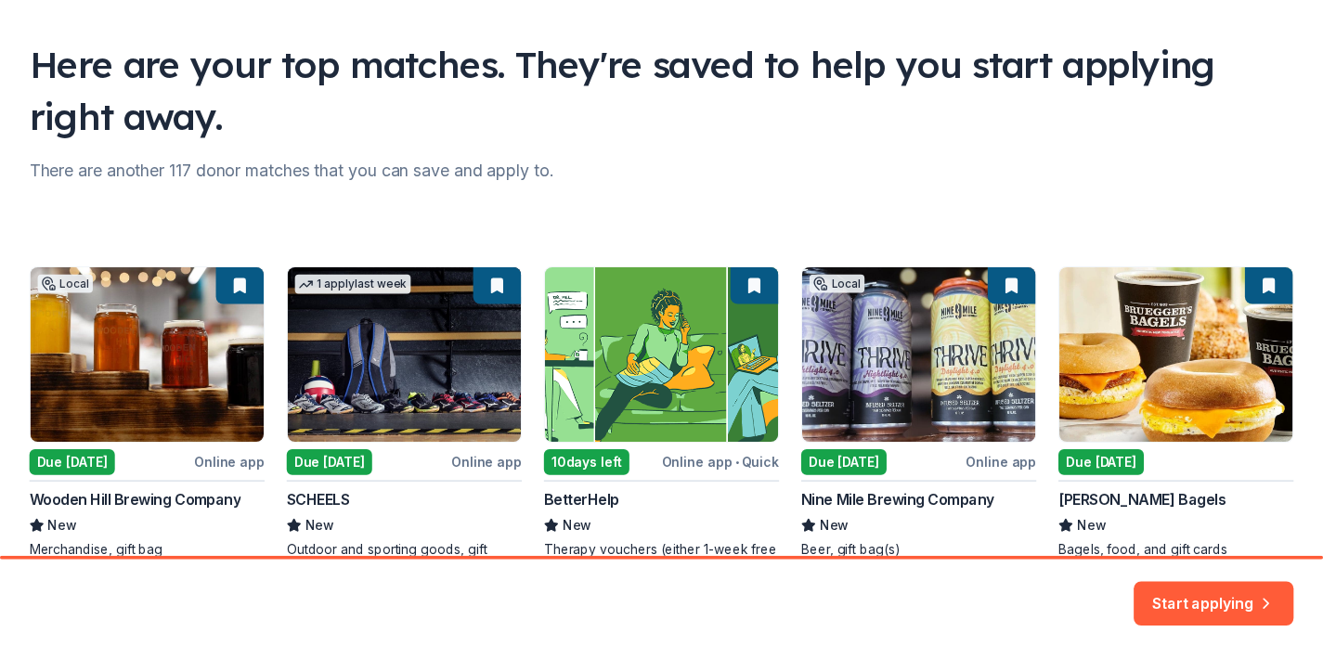
scroll to position [223, 0]
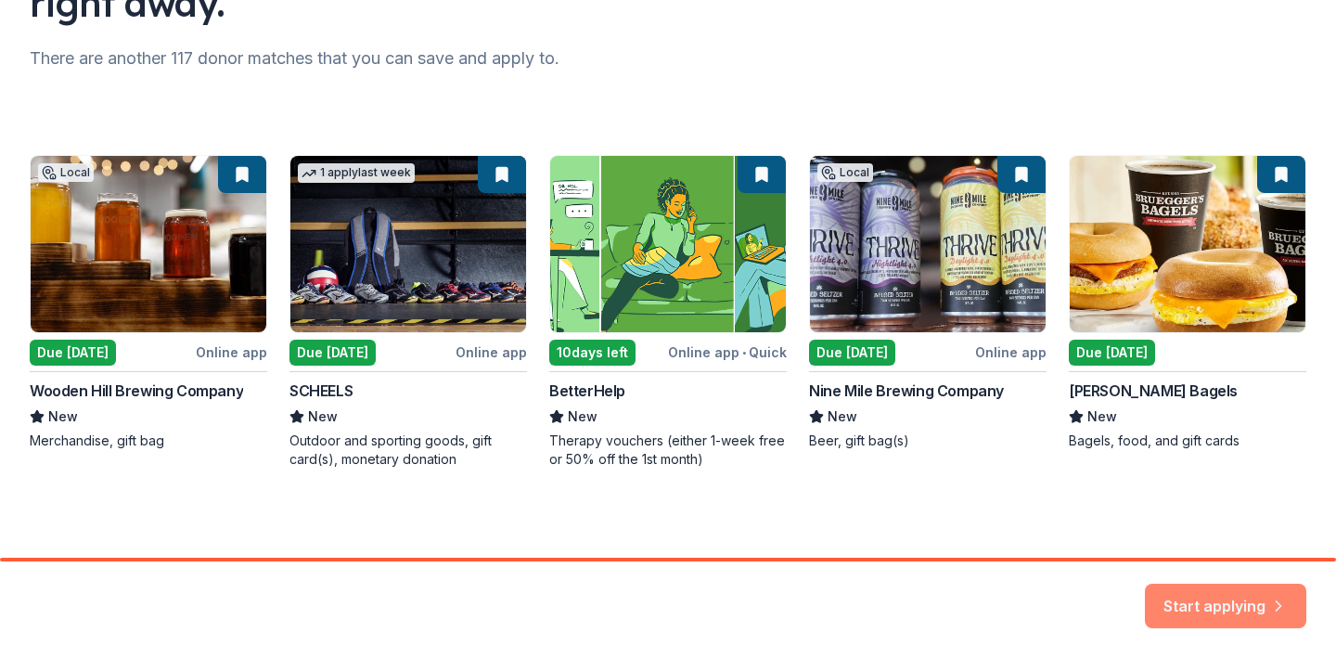
click at [1193, 592] on button "Start applying" at bounding box center [1225, 595] width 161 height 45
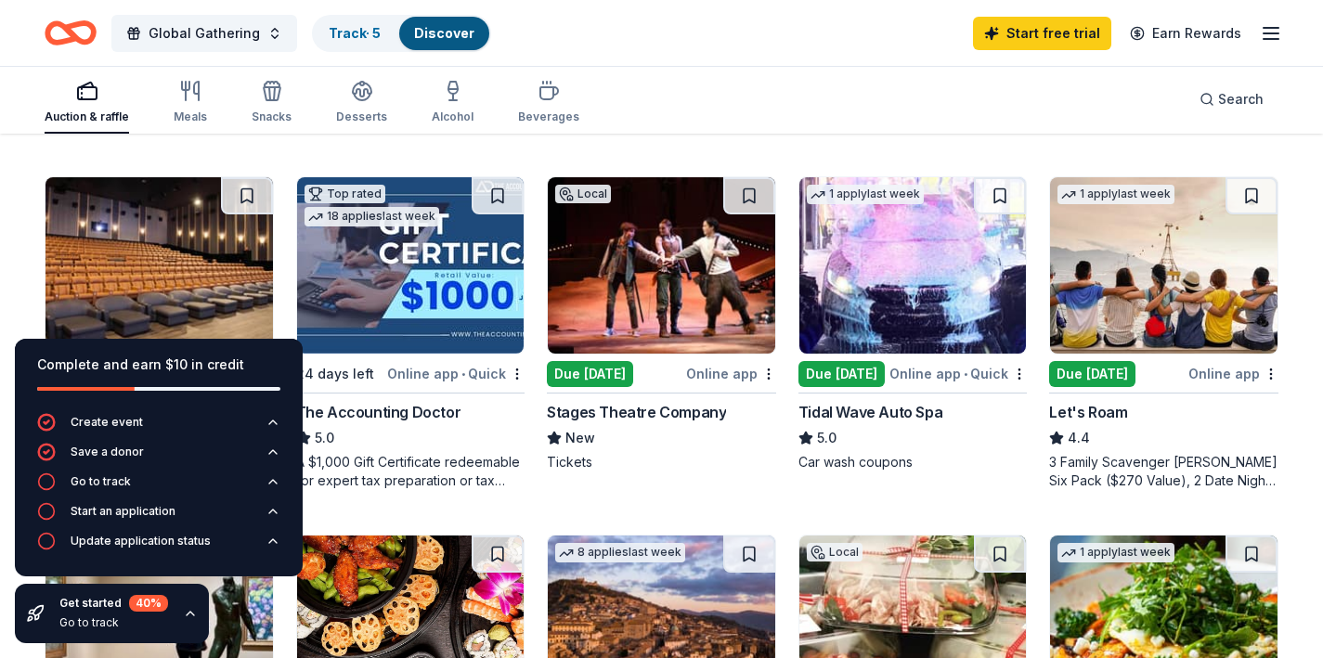
scroll to position [872, 0]
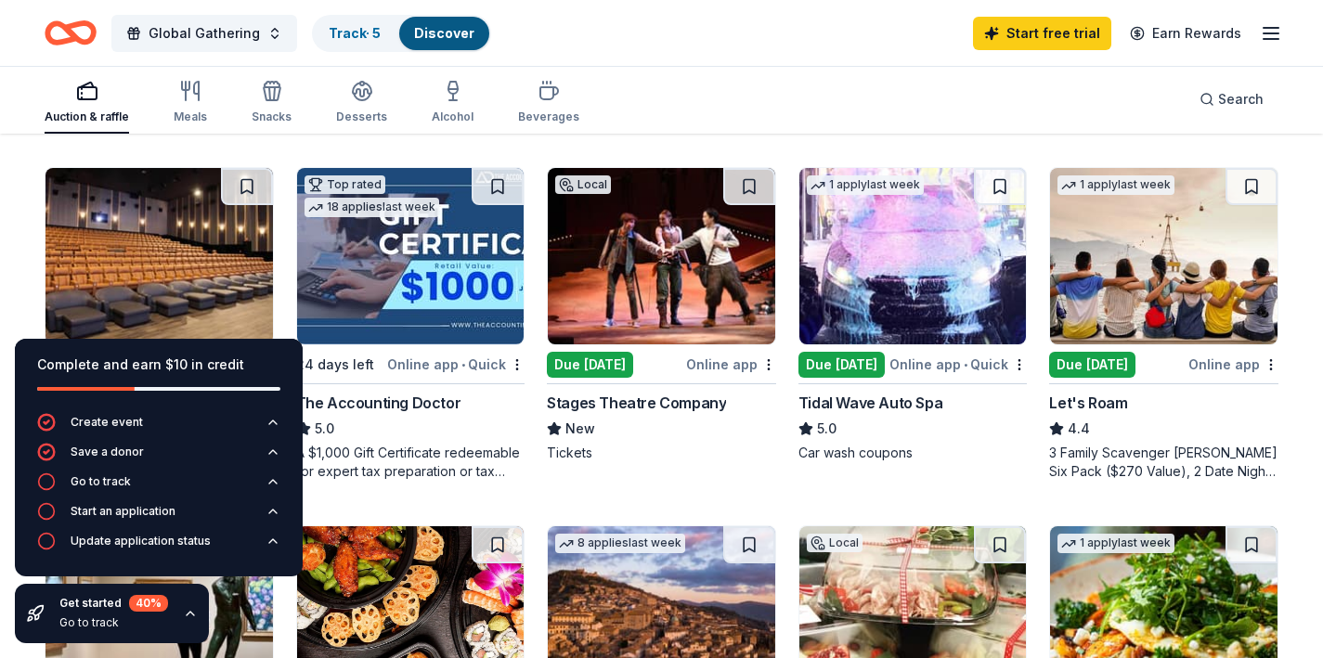
click at [665, 307] on img at bounding box center [661, 256] width 227 height 176
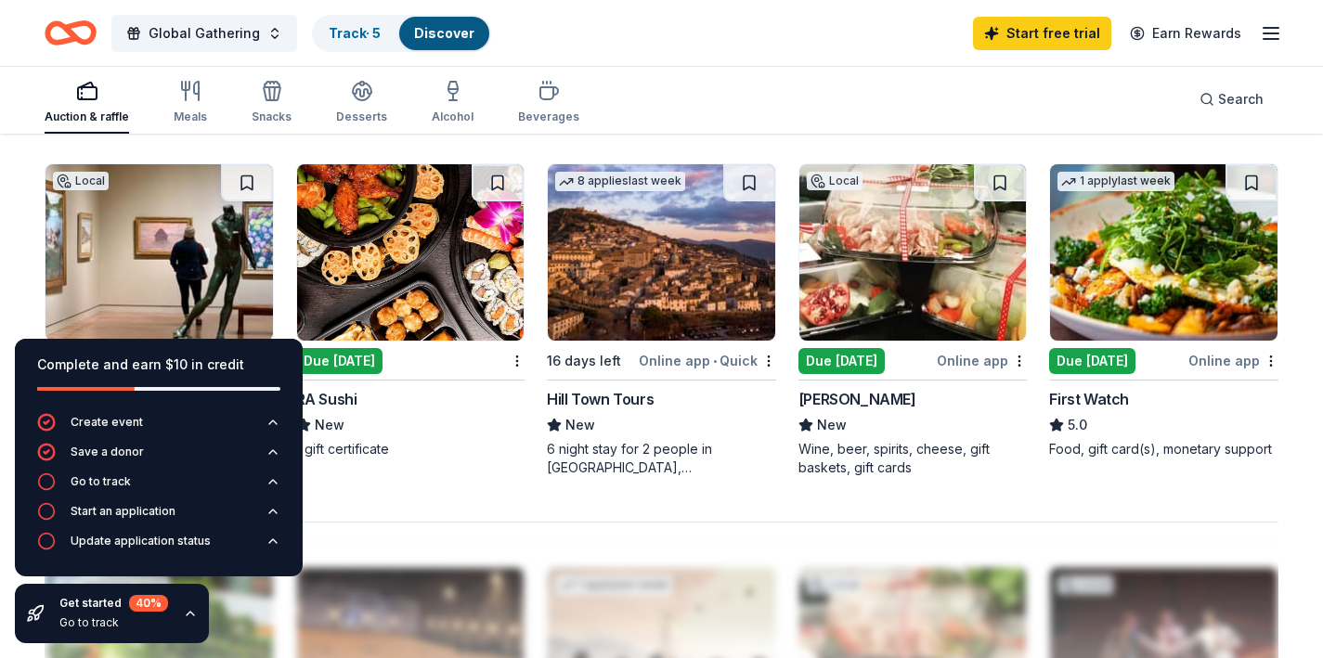
scroll to position [1136, 0]
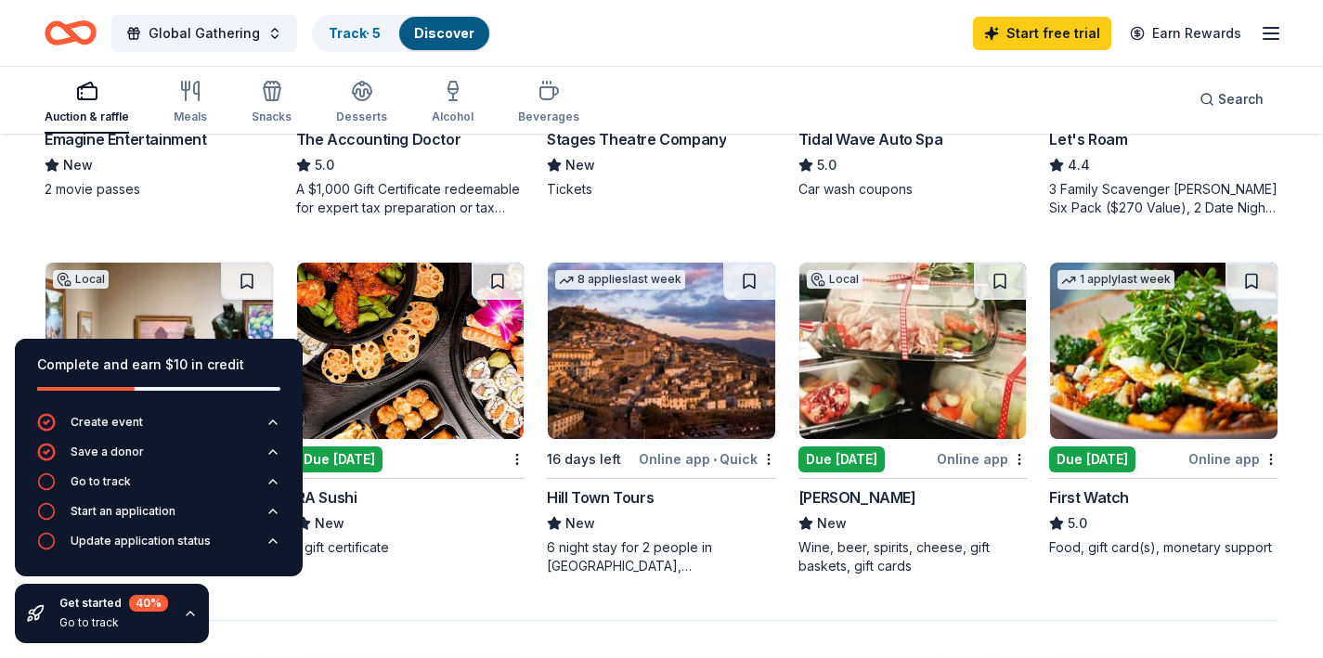
click at [614, 360] on img at bounding box center [661, 351] width 227 height 176
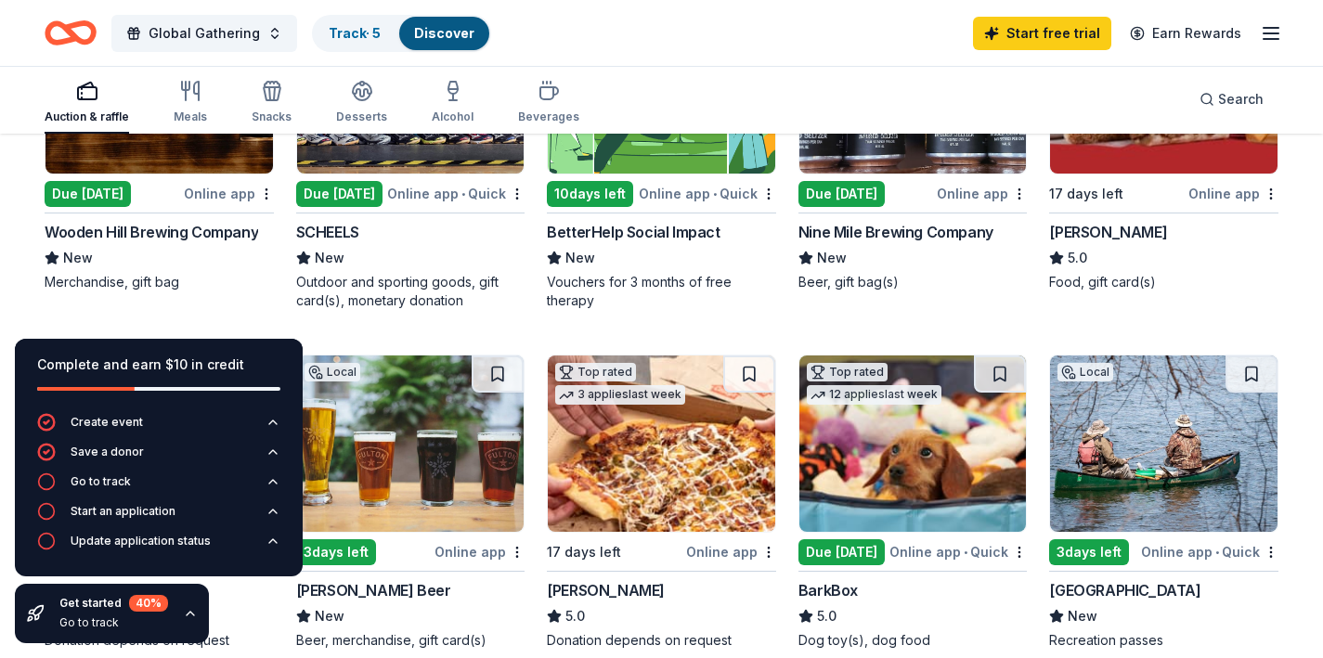
scroll to position [414, 0]
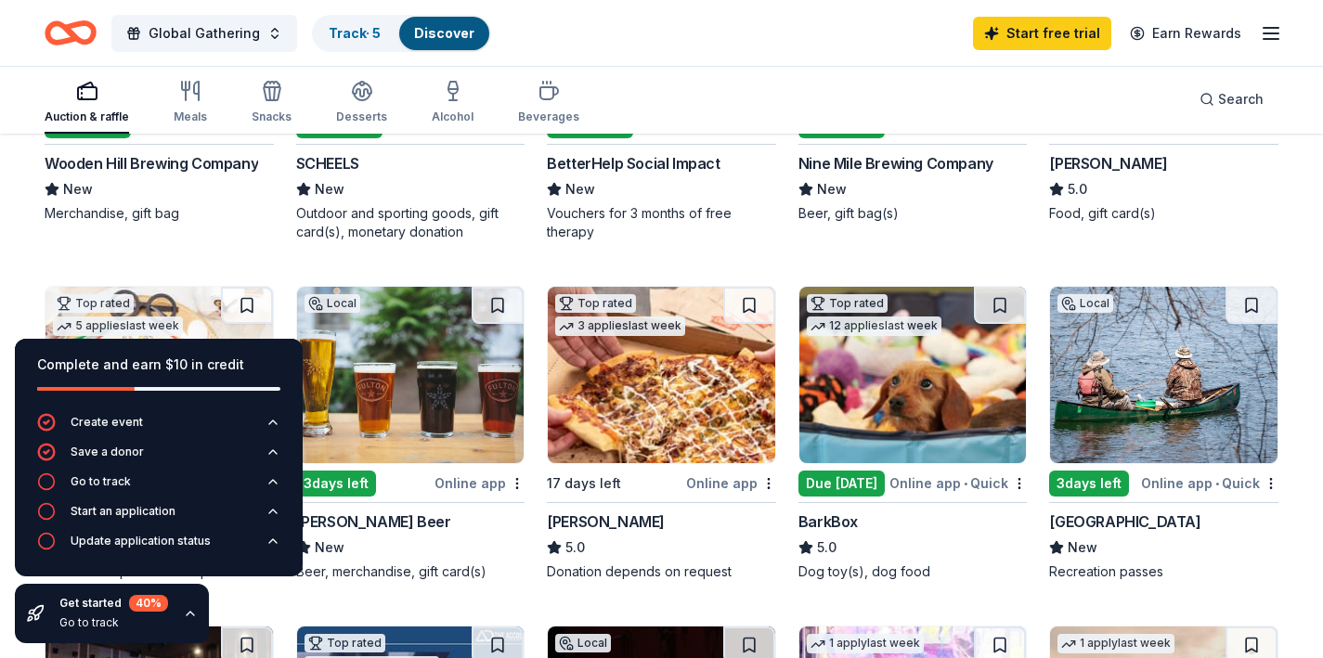
click at [964, 439] on img at bounding box center [912, 375] width 227 height 176
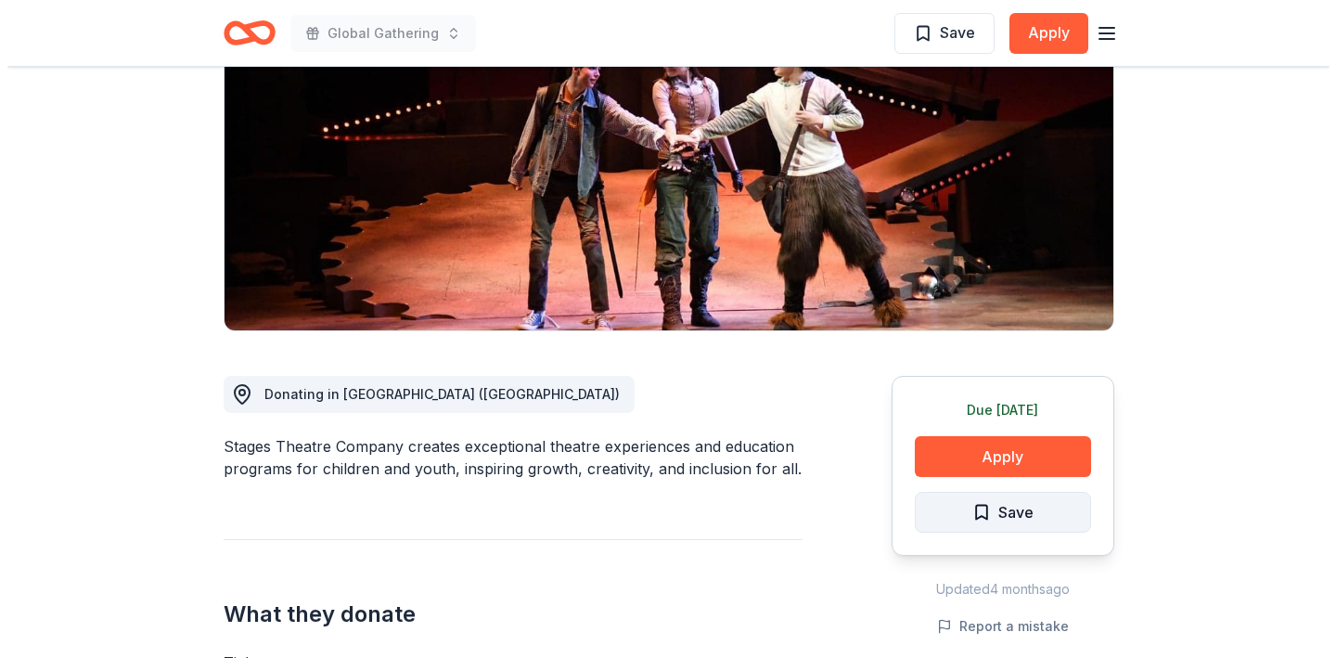
scroll to position [320, 0]
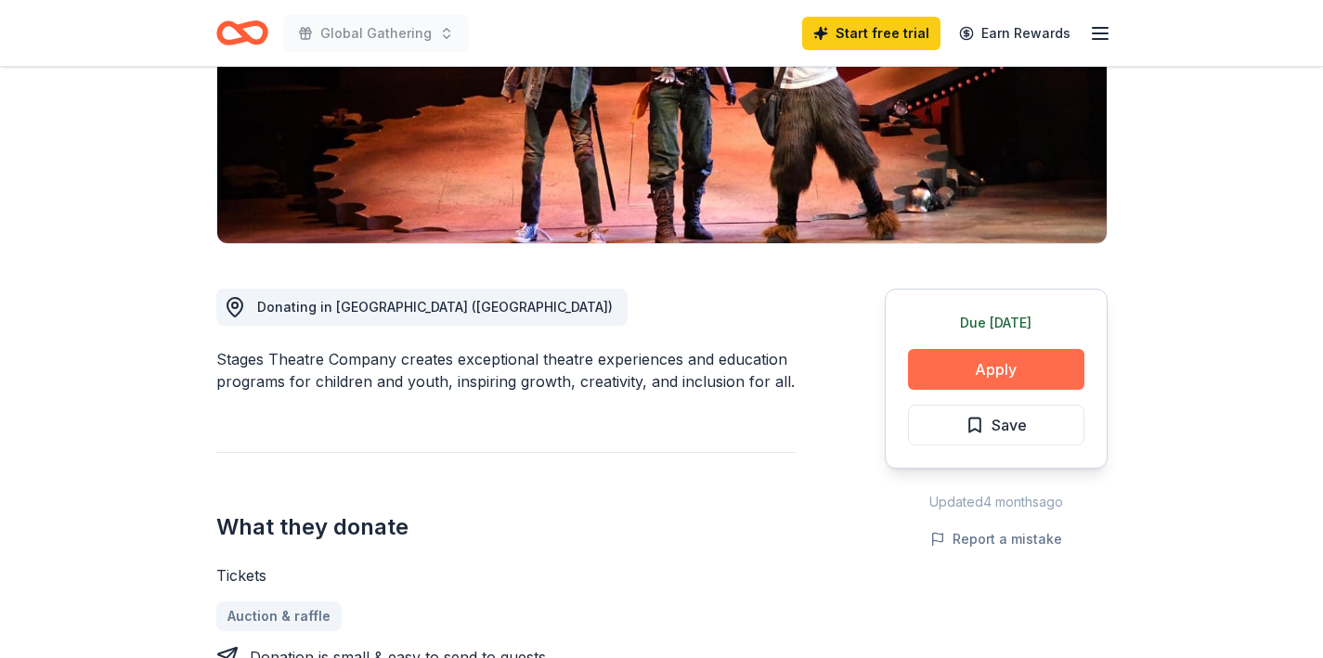
click at [1044, 371] on button "Apply" at bounding box center [996, 369] width 176 height 41
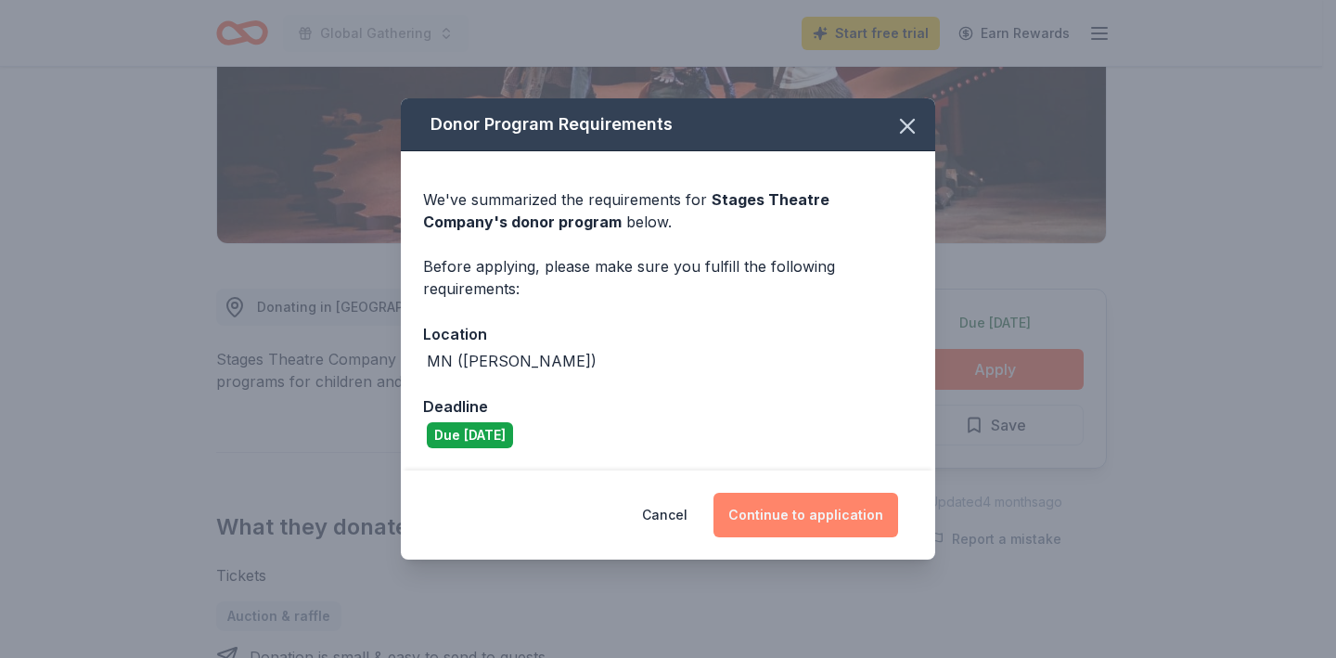
click at [838, 521] on button "Continue to application" at bounding box center [806, 515] width 185 height 45
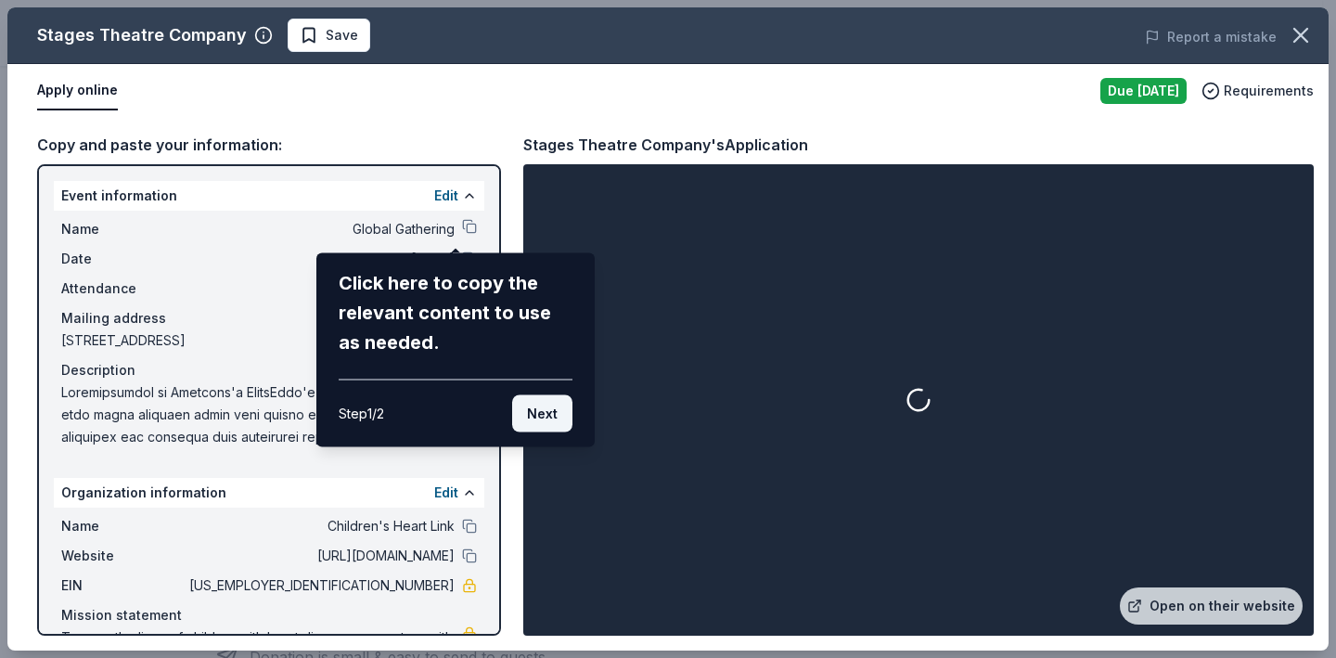
click at [551, 406] on button "Next" at bounding box center [542, 413] width 60 height 37
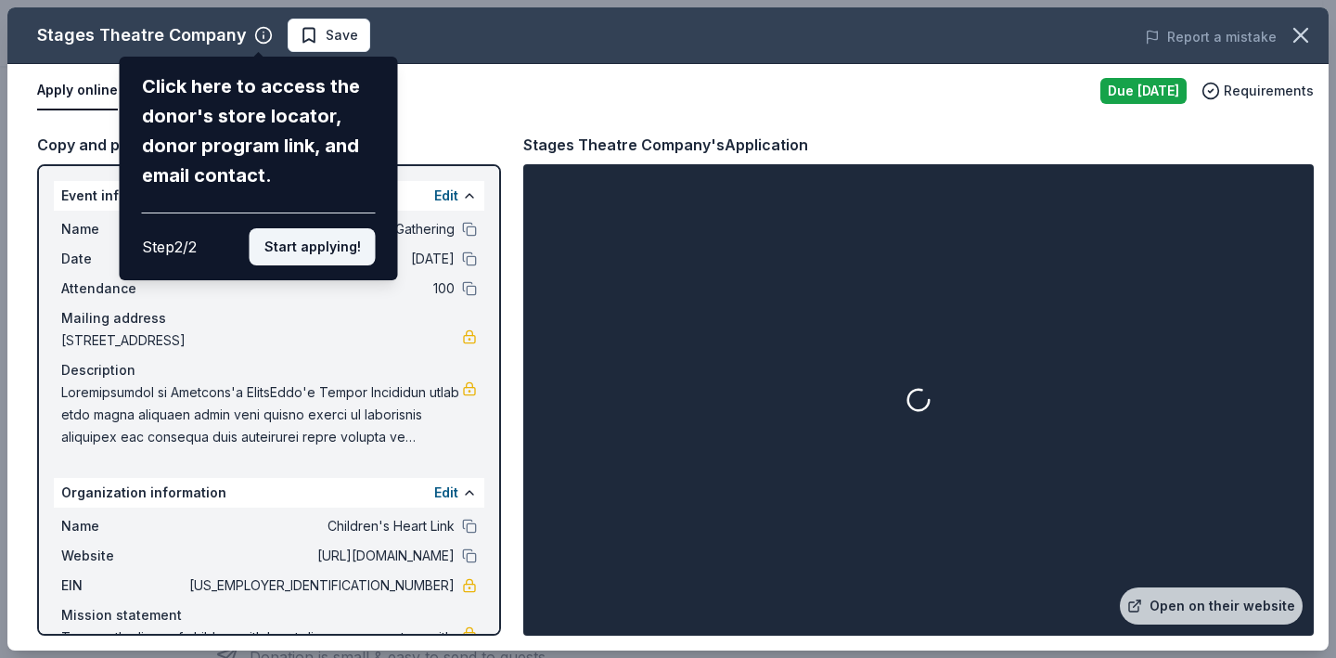
click at [320, 240] on button "Start applying!" at bounding box center [313, 246] width 126 height 37
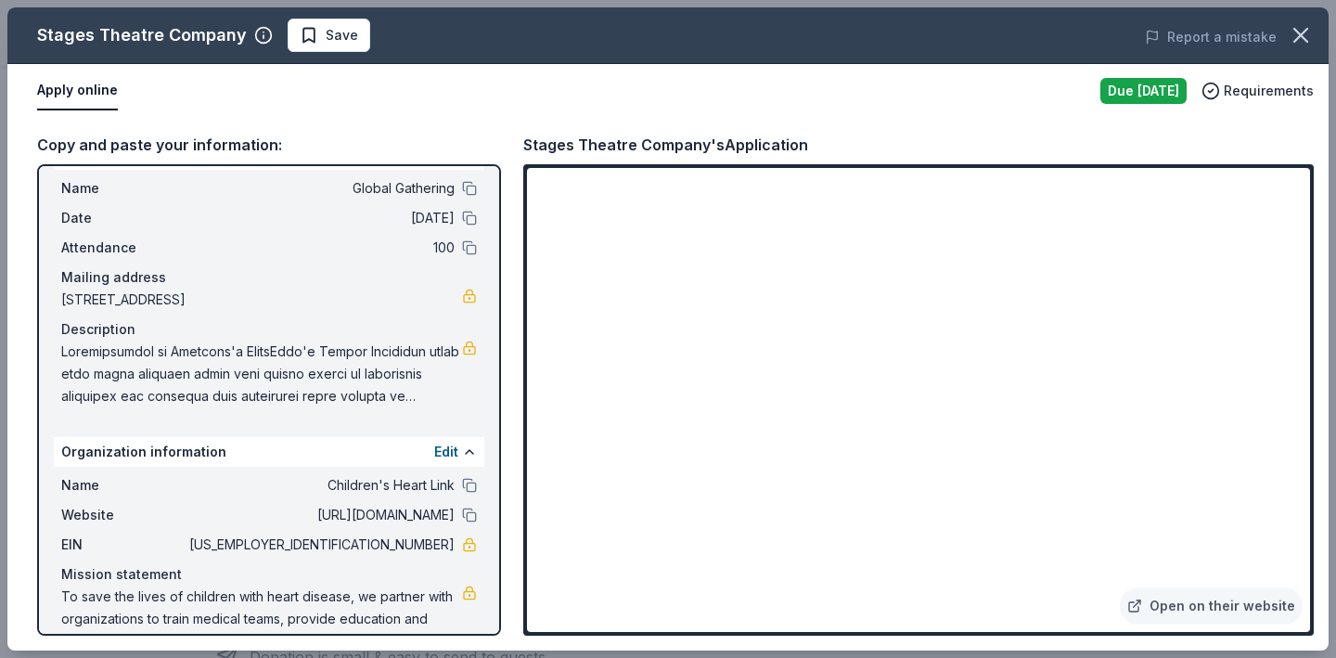
scroll to position [82, 0]
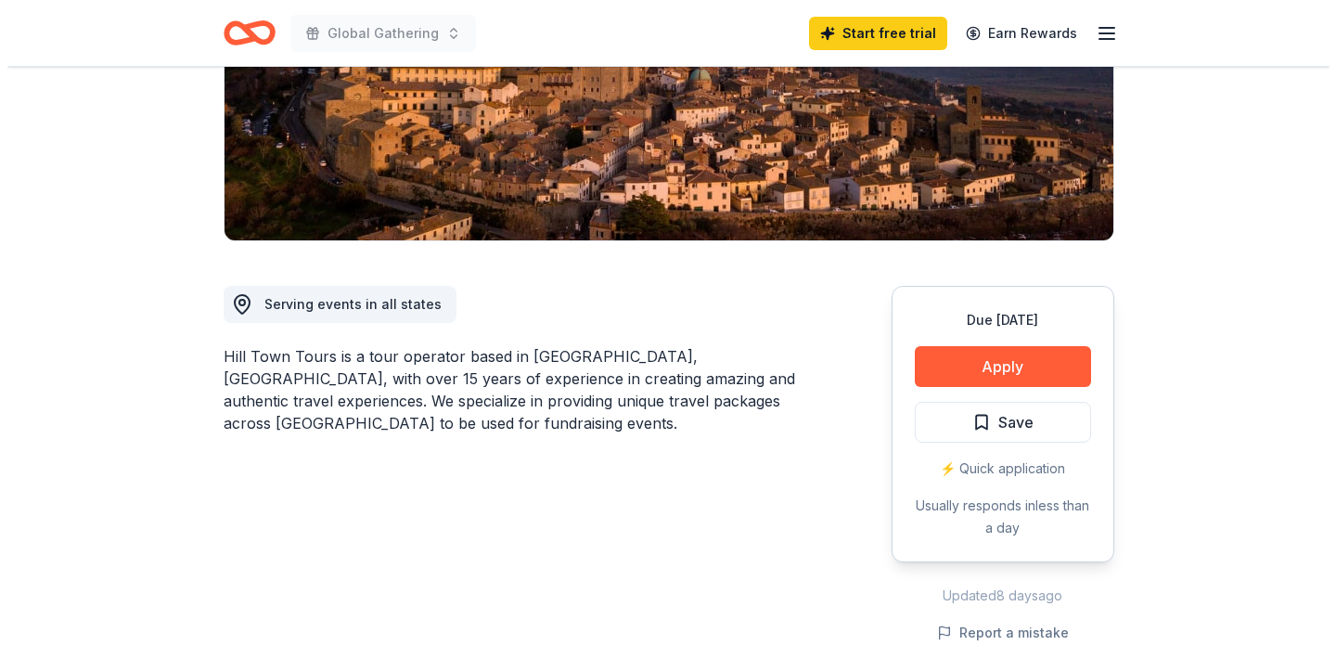
scroll to position [410, 0]
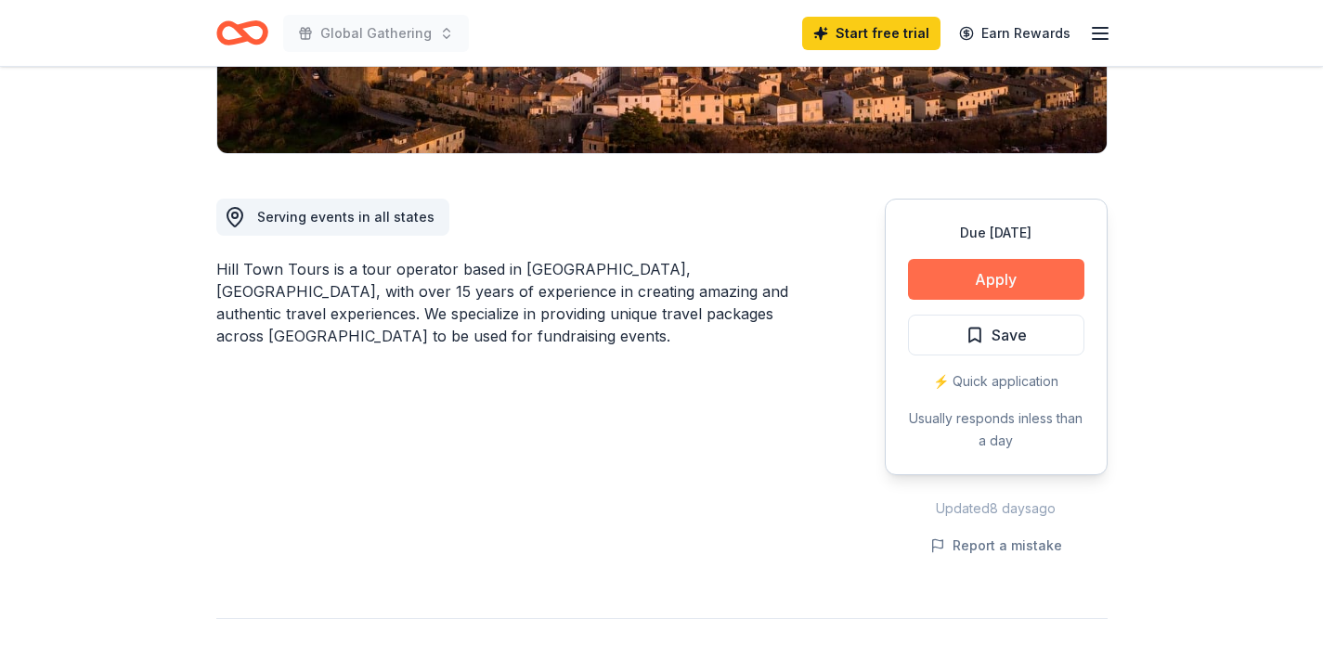
click at [913, 284] on button "Apply" at bounding box center [996, 279] width 176 height 41
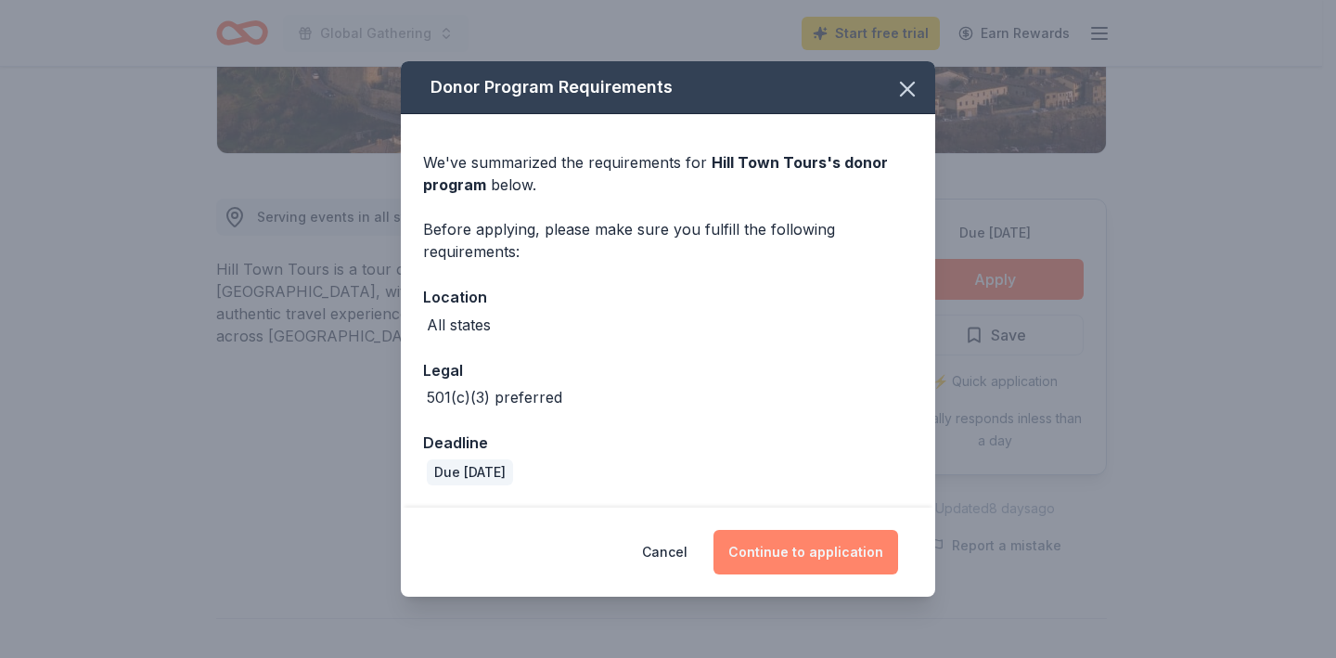
click at [796, 552] on button "Continue to application" at bounding box center [806, 552] width 185 height 45
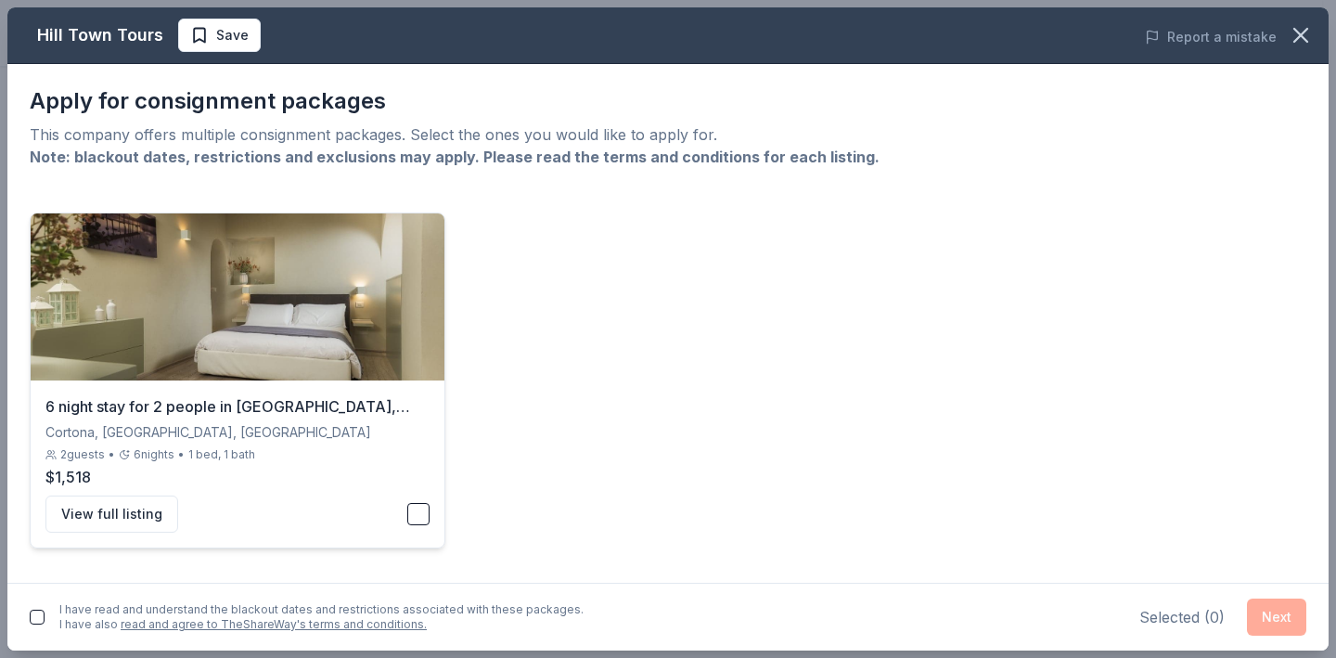
click at [419, 518] on button "button" at bounding box center [418, 514] width 22 height 22
click at [1246, 613] on div "Selected ( 1 ) Next" at bounding box center [1225, 617] width 164 height 37
click at [1262, 604] on button "Next" at bounding box center [1276, 617] width 59 height 37
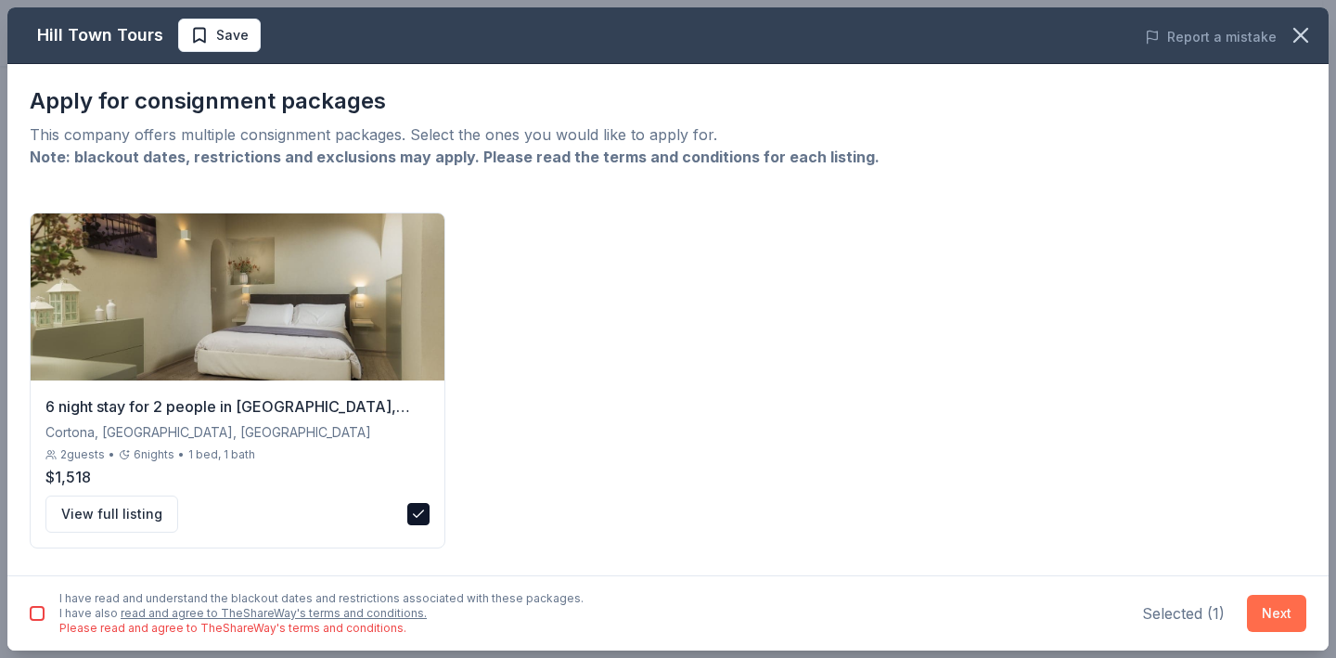
click at [1295, 617] on button "Next" at bounding box center [1276, 613] width 59 height 37
click at [1256, 603] on button "Next" at bounding box center [1276, 613] width 59 height 37
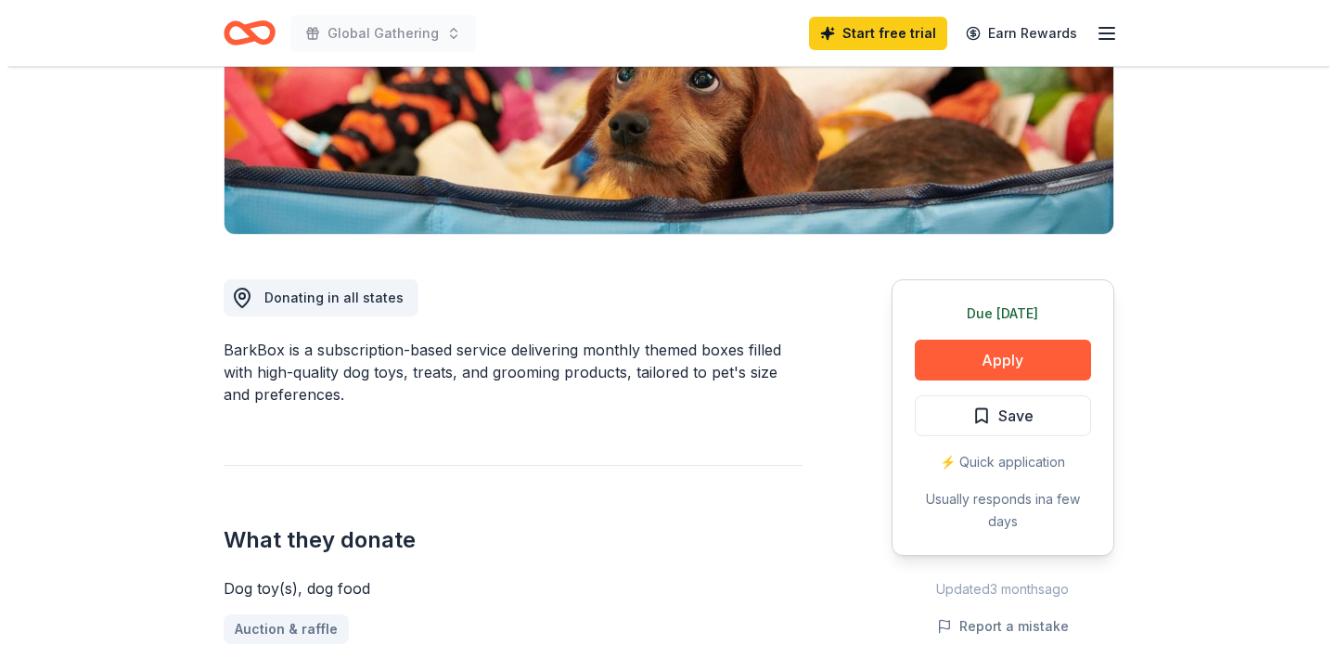
scroll to position [337, 0]
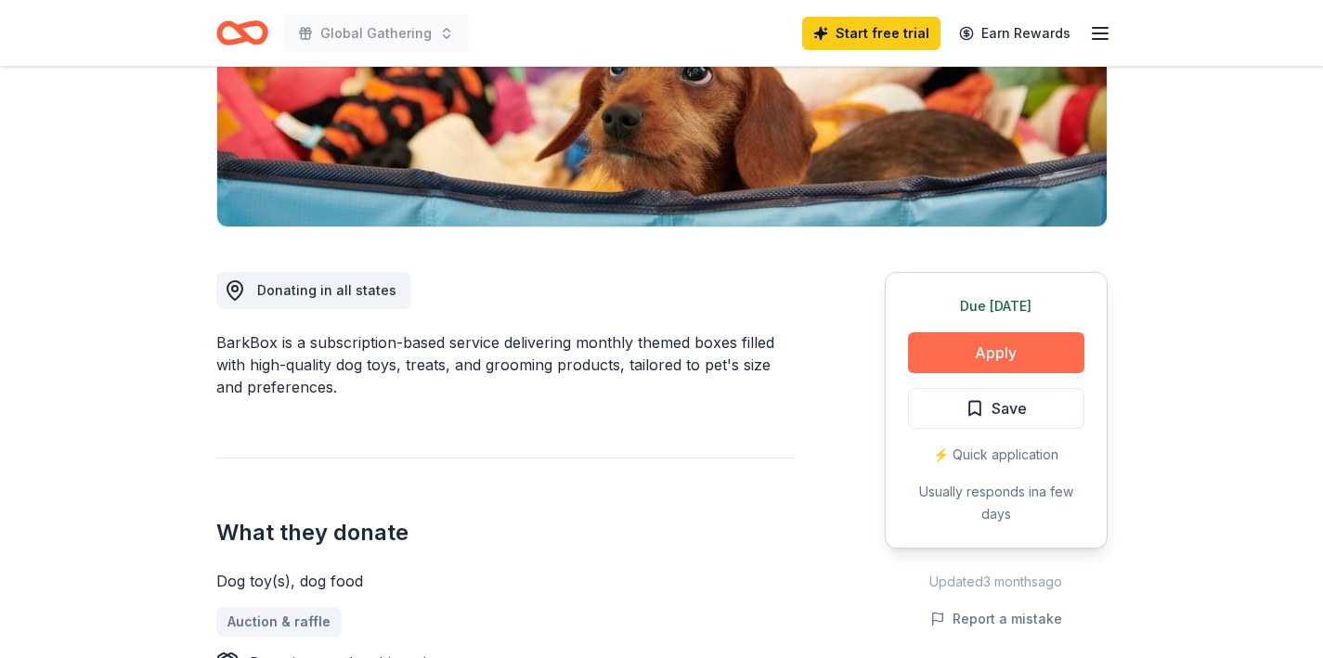
click at [926, 350] on button "Apply" at bounding box center [996, 352] width 176 height 41
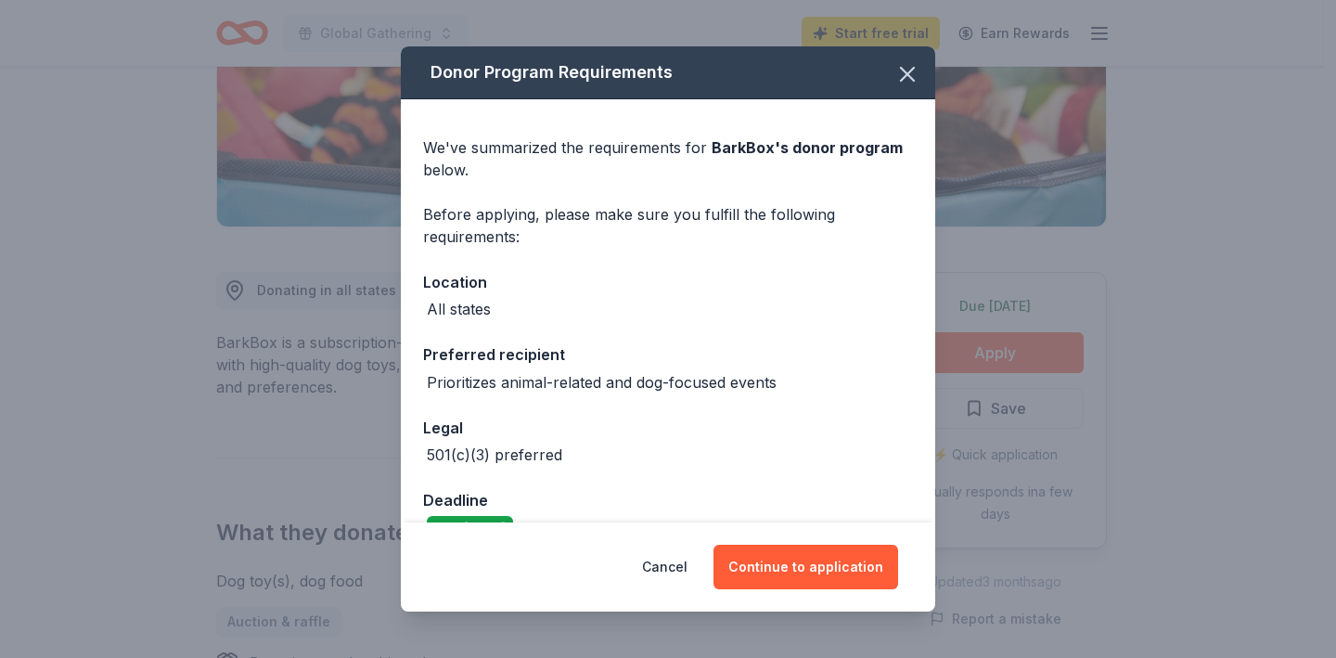
scroll to position [42, 0]
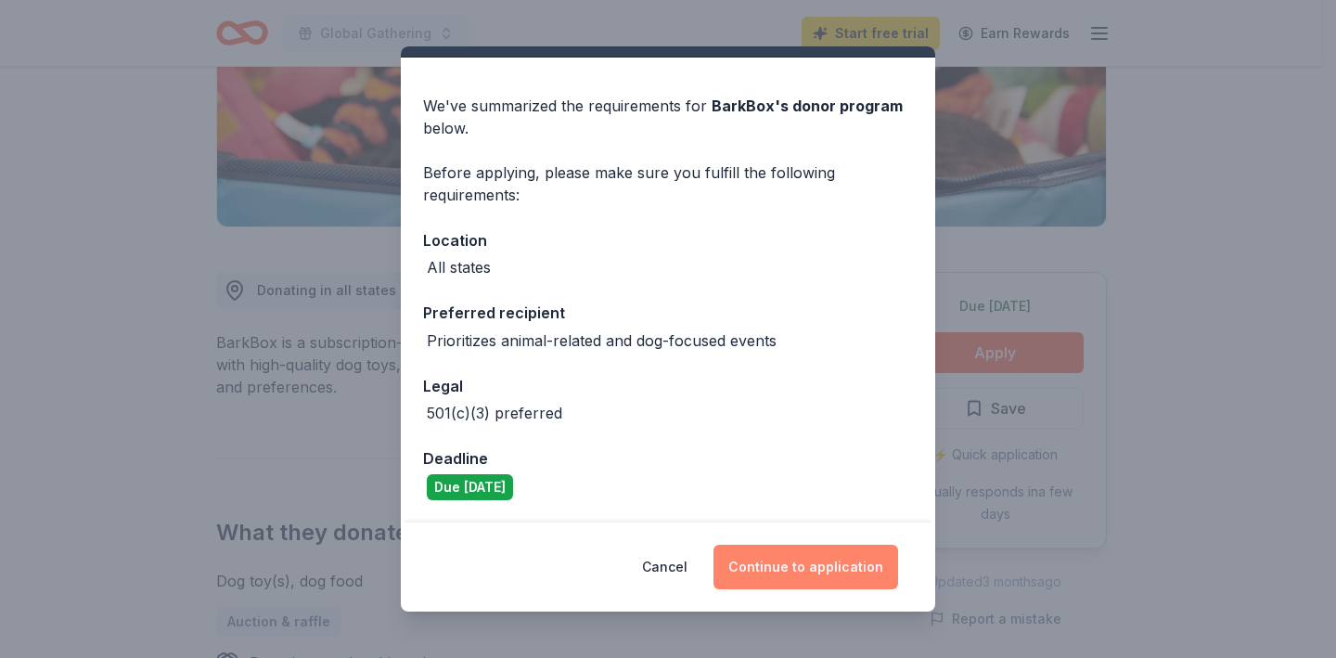
click at [827, 568] on button "Continue to application" at bounding box center [806, 567] width 185 height 45
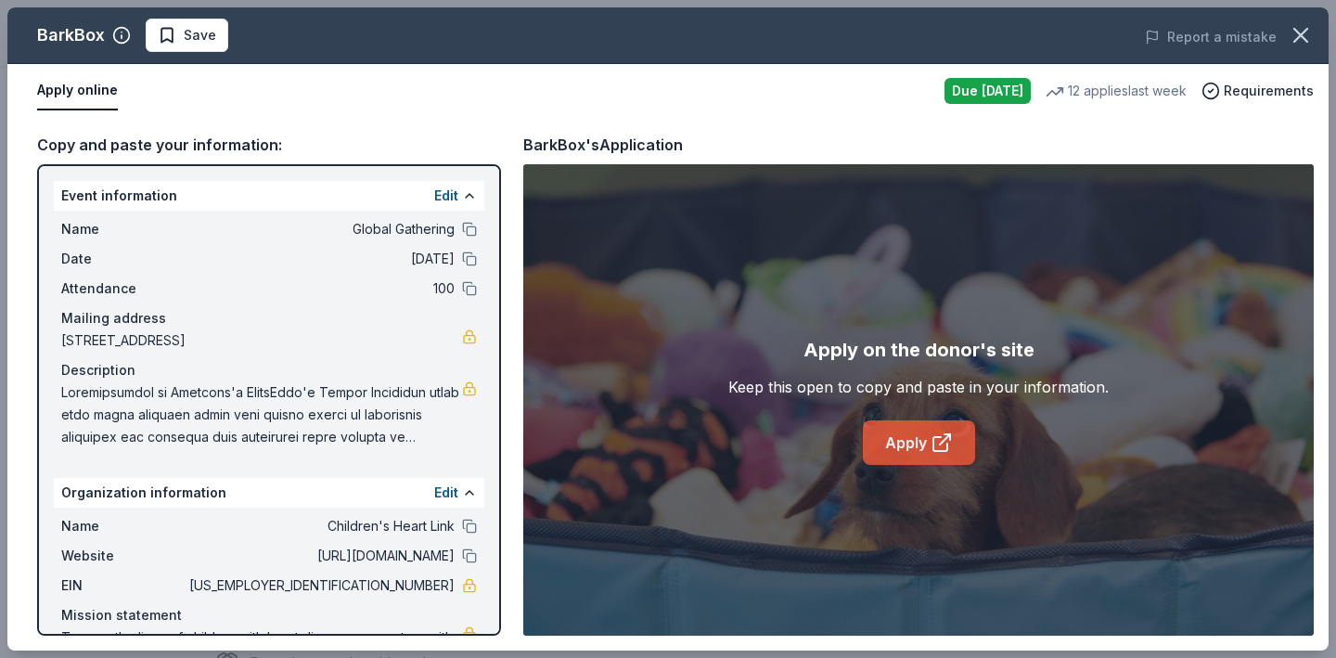
click at [884, 451] on link "Apply" at bounding box center [919, 442] width 112 height 45
